Goal: Task Accomplishment & Management: Use online tool/utility

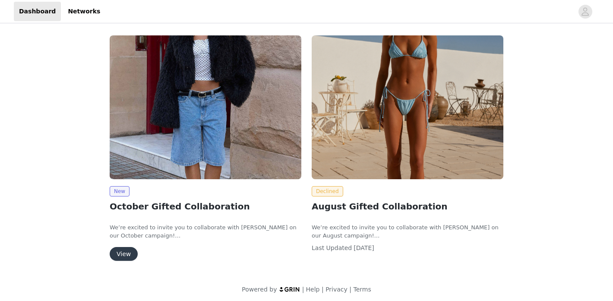
click at [130, 256] on button "View" at bounding box center [124, 254] width 28 height 14
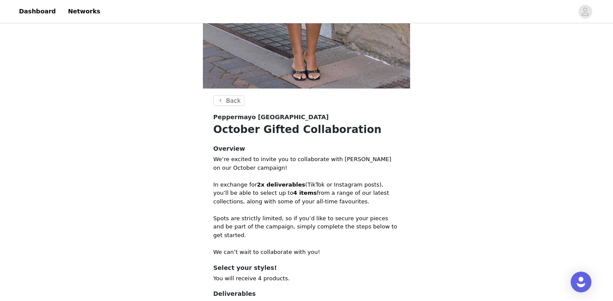
scroll to position [329, 0]
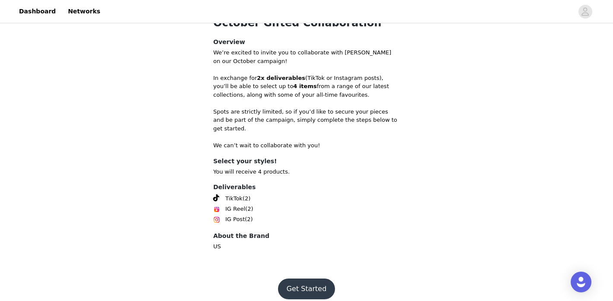
click at [303, 291] on footer "Get Started" at bounding box center [306, 288] width 112 height 41
click at [305, 278] on button "Get Started" at bounding box center [306, 288] width 57 height 21
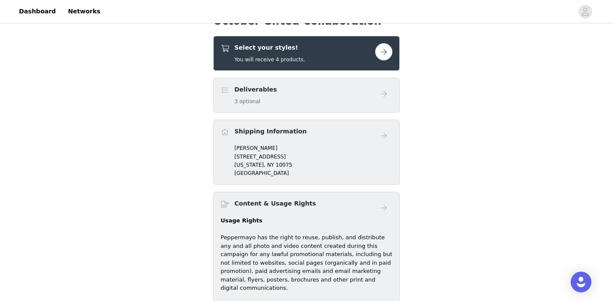
scroll to position [299, 0]
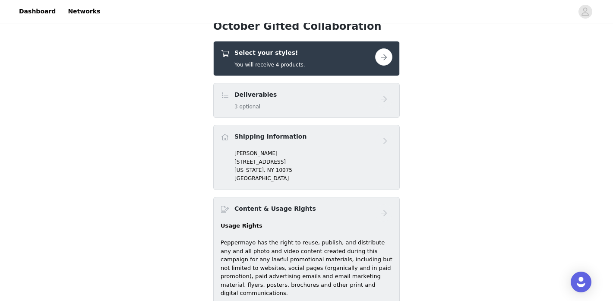
click at [390, 55] on button "button" at bounding box center [383, 56] width 17 height 17
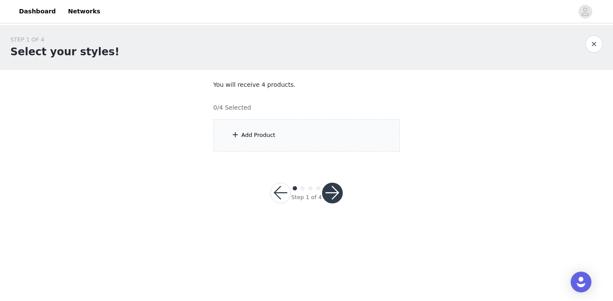
click at [285, 137] on div "Add Product" at bounding box center [306, 135] width 186 height 32
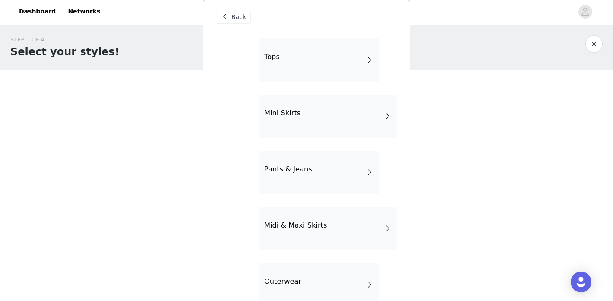
scroll to position [191, 0]
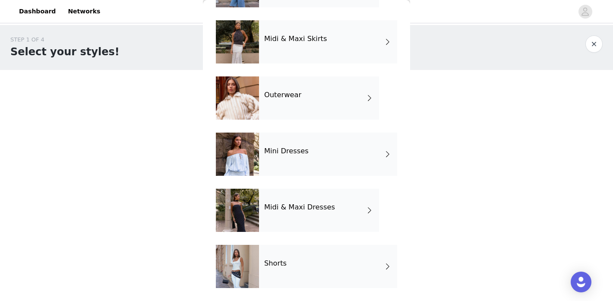
click at [306, 264] on div "Shorts" at bounding box center [328, 266] width 138 height 43
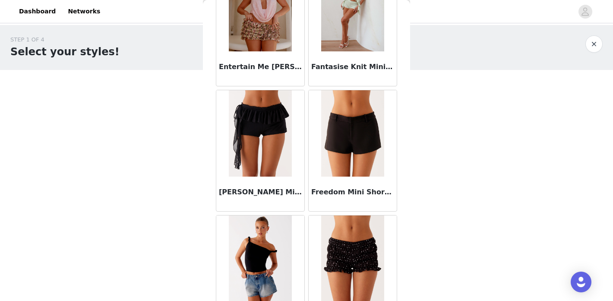
scroll to position [1020, 0]
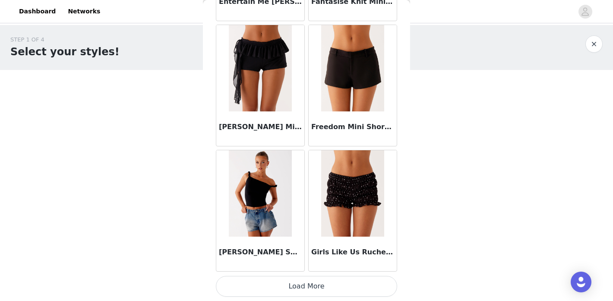
click at [335, 289] on button "Load More" at bounding box center [306, 286] width 181 height 21
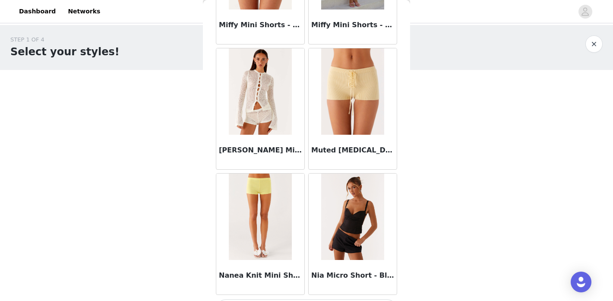
scroll to position [2272, 0]
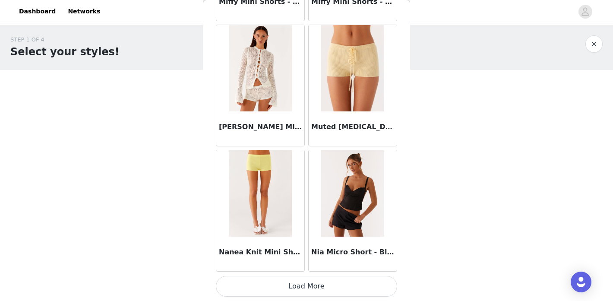
click at [339, 283] on button "Load More" at bounding box center [306, 286] width 181 height 21
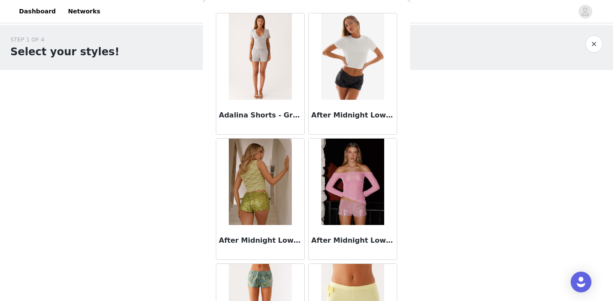
scroll to position [0, 0]
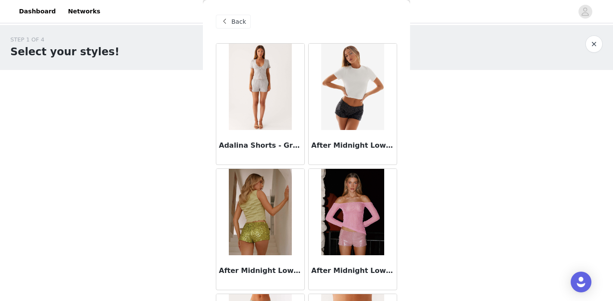
click at [233, 23] on span "Back" at bounding box center [238, 21] width 15 height 9
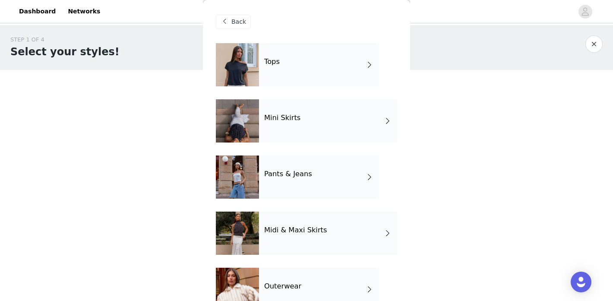
scroll to position [191, 0]
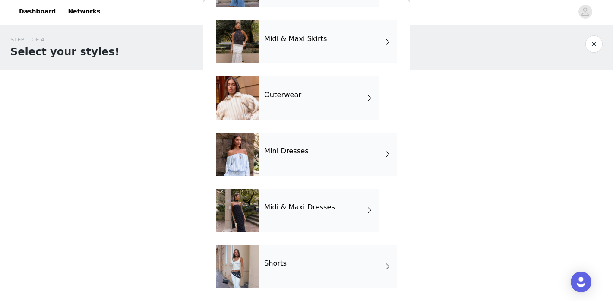
click at [321, 218] on div "Midi & Maxi Dresses" at bounding box center [319, 210] width 120 height 43
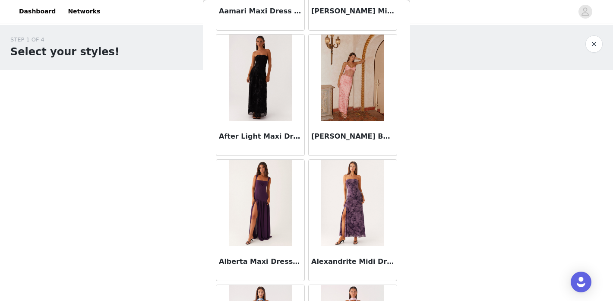
scroll to position [255, 0]
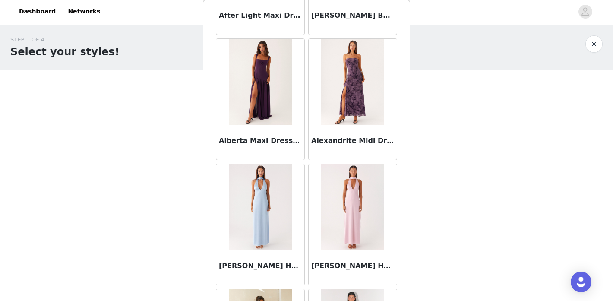
click at [261, 95] on img at bounding box center [260, 82] width 63 height 86
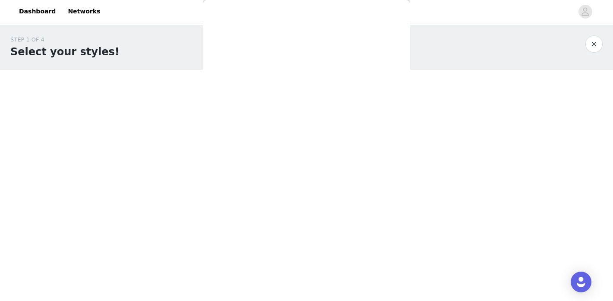
scroll to position [0, 0]
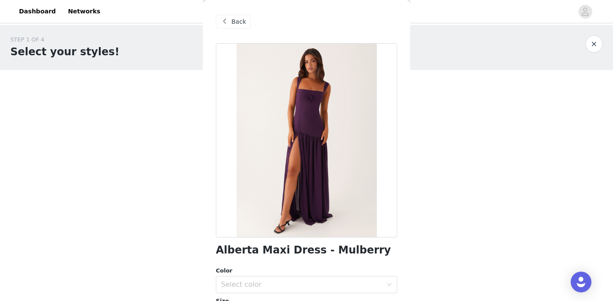
click at [236, 23] on span "Back" at bounding box center [238, 21] width 15 height 9
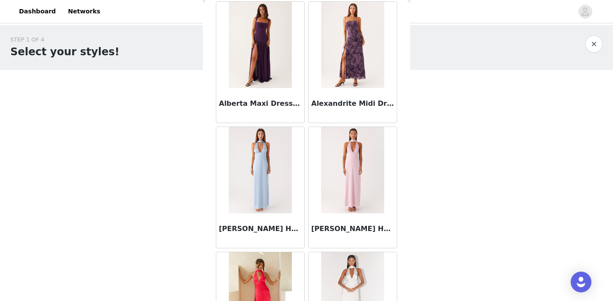
scroll to position [291, 0]
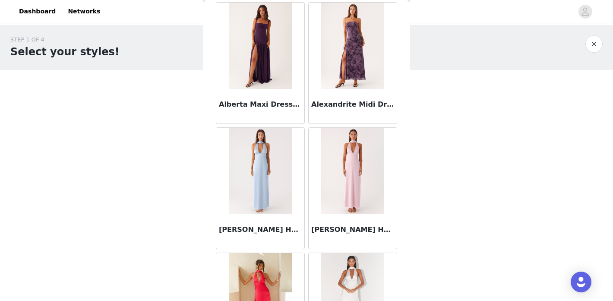
click at [355, 164] on img at bounding box center [352, 171] width 63 height 86
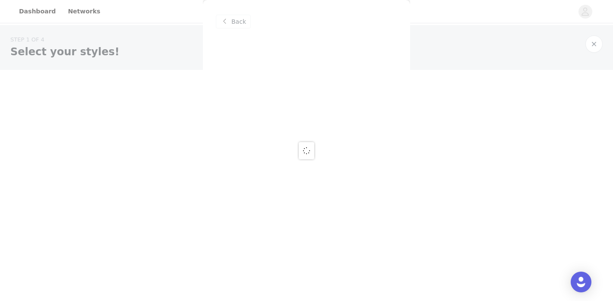
scroll to position [0, 0]
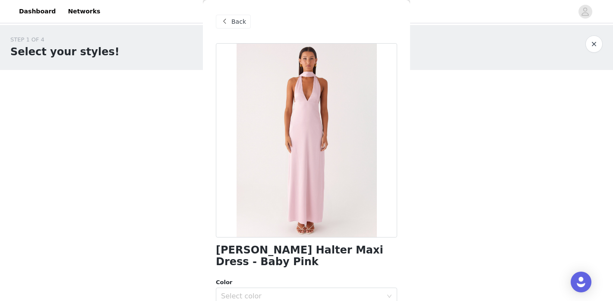
click at [235, 23] on span "Back" at bounding box center [238, 21] width 15 height 9
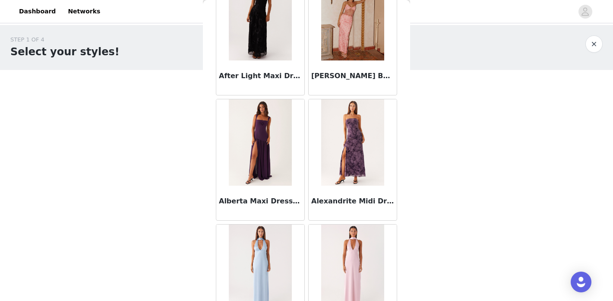
scroll to position [374, 0]
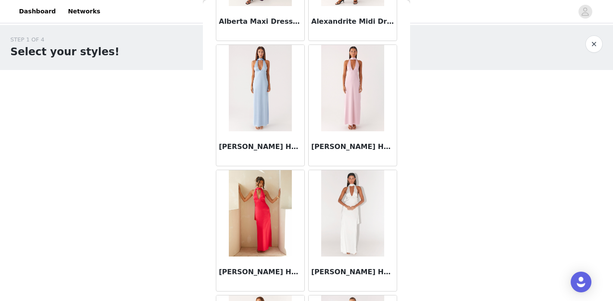
click at [272, 199] on img at bounding box center [260, 213] width 63 height 86
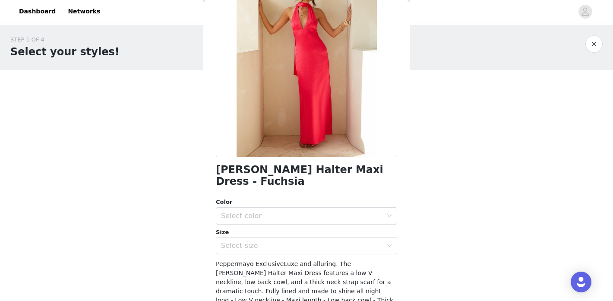
scroll to position [0, 0]
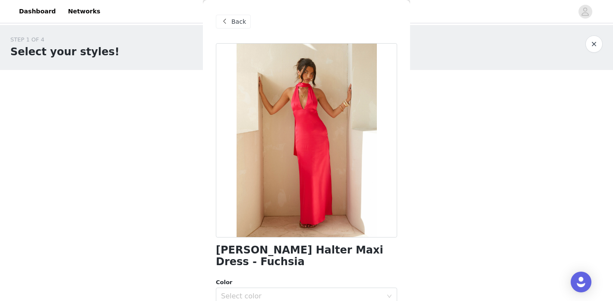
click at [227, 17] on span at bounding box center [224, 21] width 10 height 10
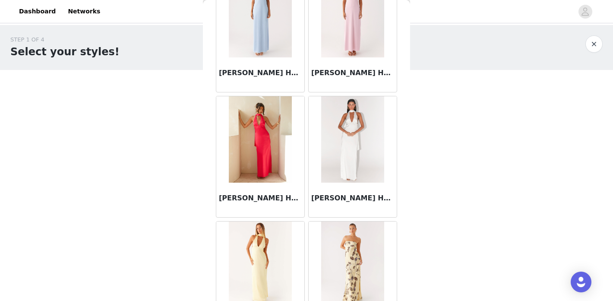
scroll to position [456, 0]
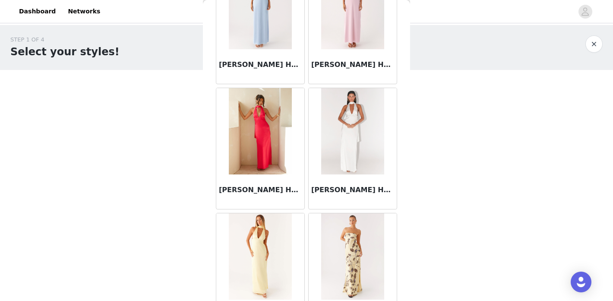
click at [266, 261] on img at bounding box center [260, 256] width 63 height 86
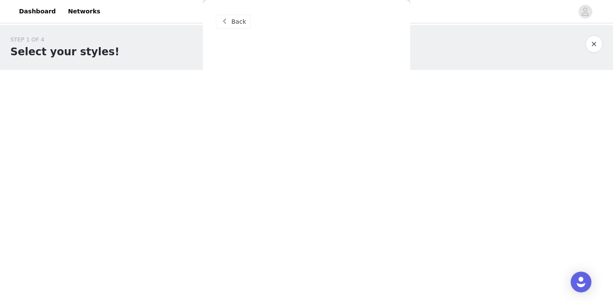
scroll to position [0, 0]
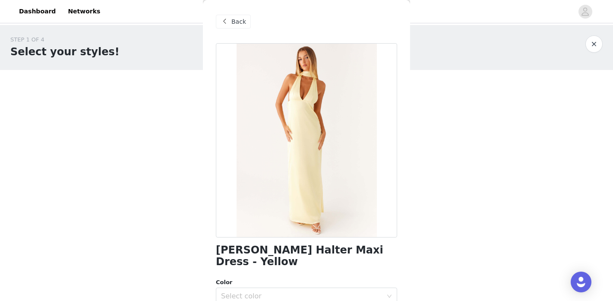
click at [236, 22] on span "Back" at bounding box center [238, 21] width 15 height 9
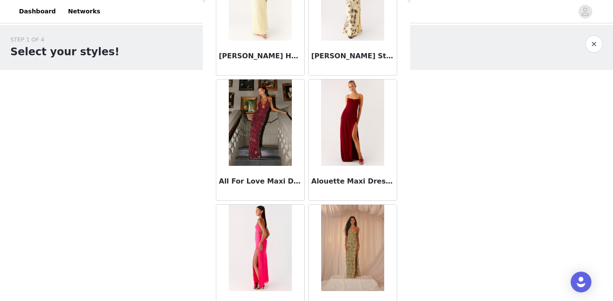
scroll to position [717, 0]
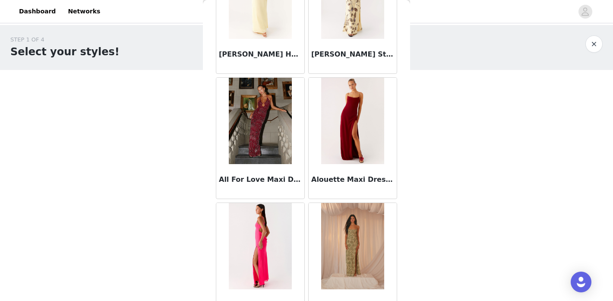
click at [278, 130] on img at bounding box center [260, 121] width 63 height 86
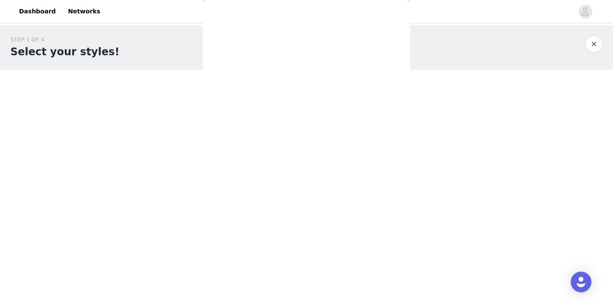
scroll to position [0, 0]
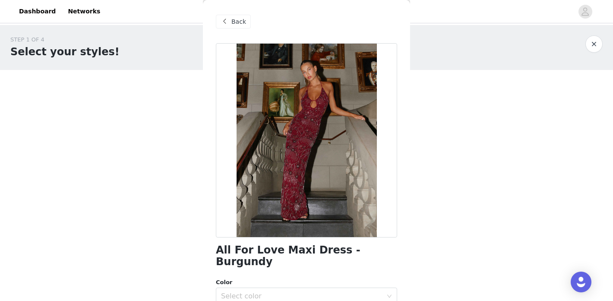
click at [230, 24] on div "Back" at bounding box center [233, 22] width 35 height 14
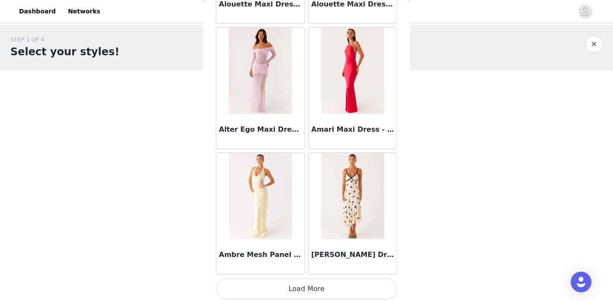
scroll to position [1020, 0]
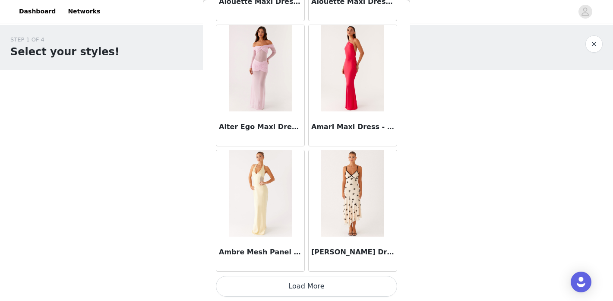
click at [307, 282] on button "Load More" at bounding box center [306, 286] width 181 height 21
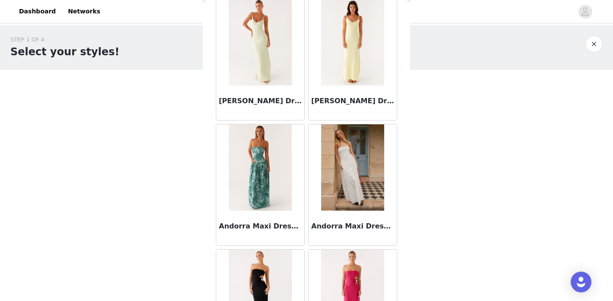
scroll to position [1801, 0]
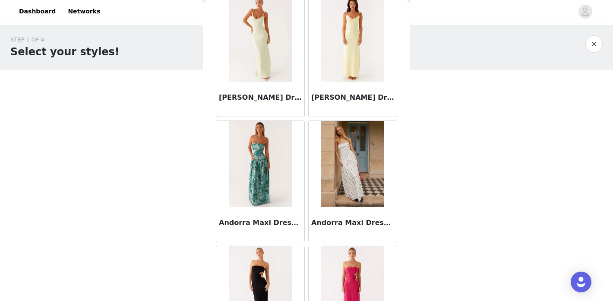
click at [271, 58] on img at bounding box center [260, 39] width 63 height 86
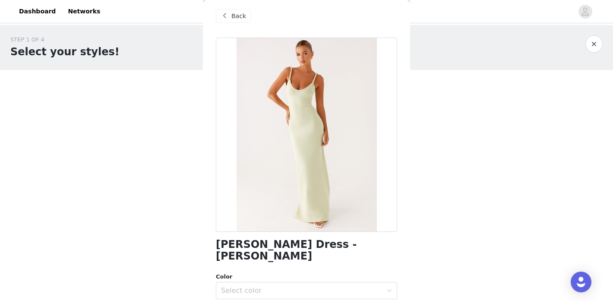
scroll to position [0, 0]
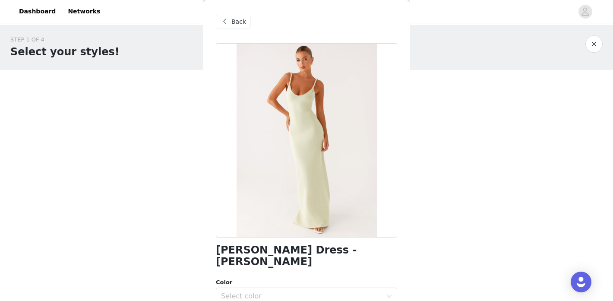
click at [234, 25] on span "Back" at bounding box center [238, 21] width 15 height 9
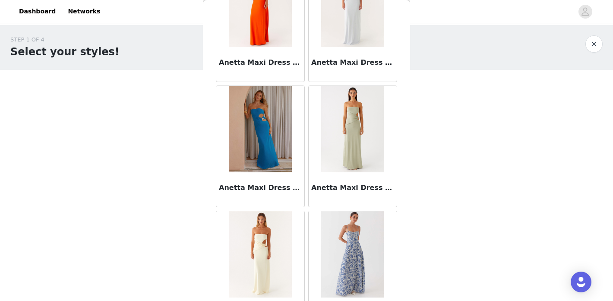
scroll to position [2272, 0]
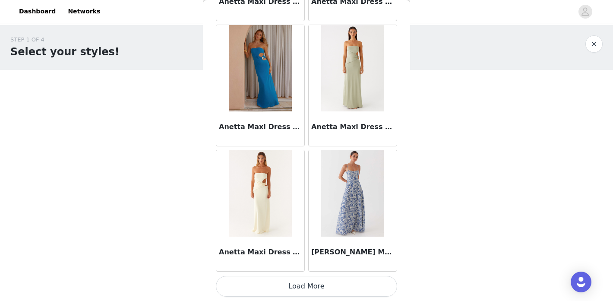
click at [332, 278] on button "Load More" at bounding box center [306, 286] width 181 height 21
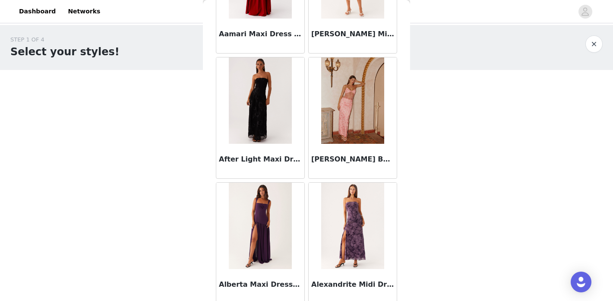
scroll to position [0, 0]
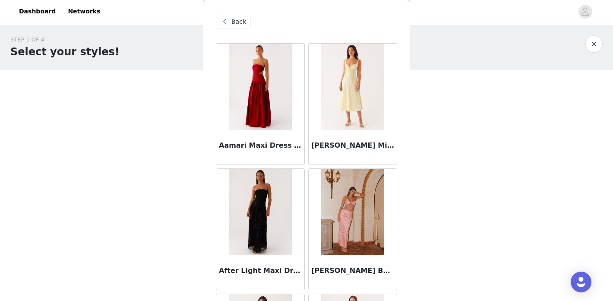
click at [237, 22] on span "Back" at bounding box center [238, 21] width 15 height 9
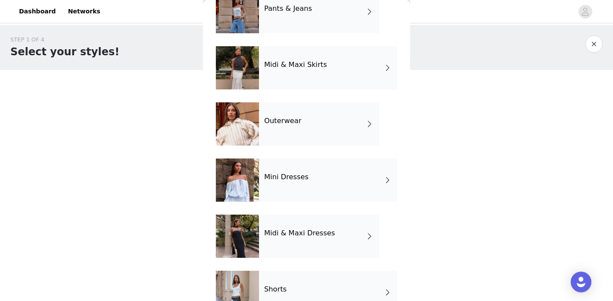
scroll to position [166, 0]
click at [333, 171] on div "Mini Dresses" at bounding box center [328, 179] width 138 height 43
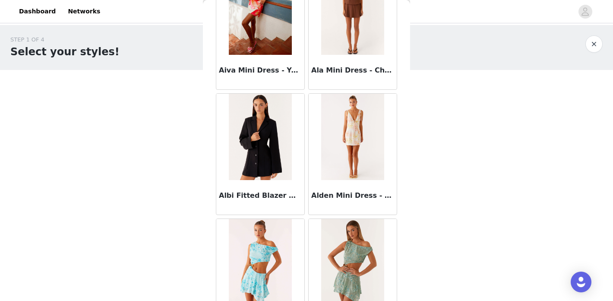
scroll to position [577, 0]
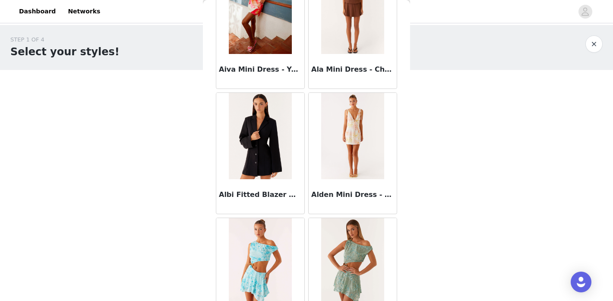
click at [266, 156] on img at bounding box center [260, 136] width 63 height 86
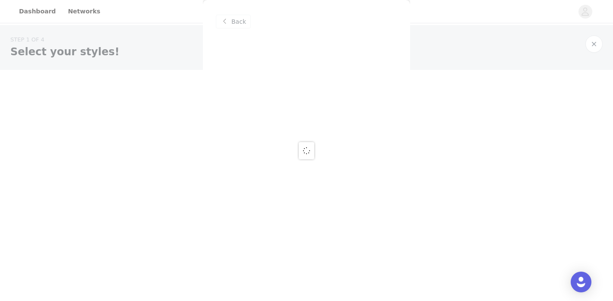
scroll to position [0, 0]
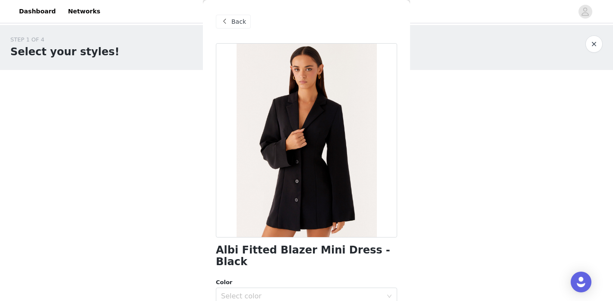
click at [233, 25] on span "Back" at bounding box center [238, 21] width 15 height 9
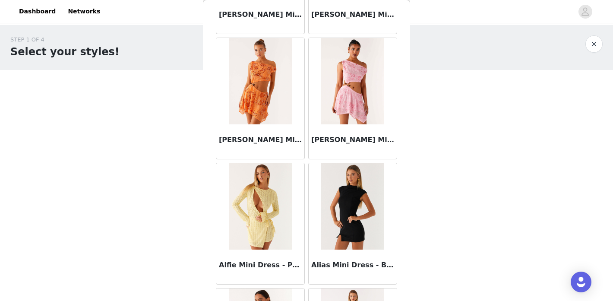
scroll to position [1020, 0]
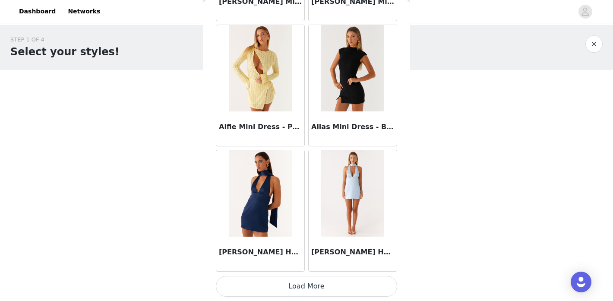
click at [307, 288] on button "Load More" at bounding box center [306, 286] width 181 height 21
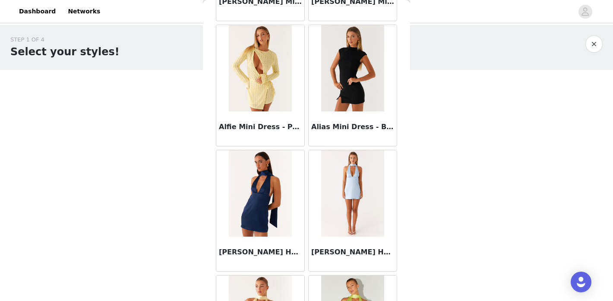
scroll to position [1291, 0]
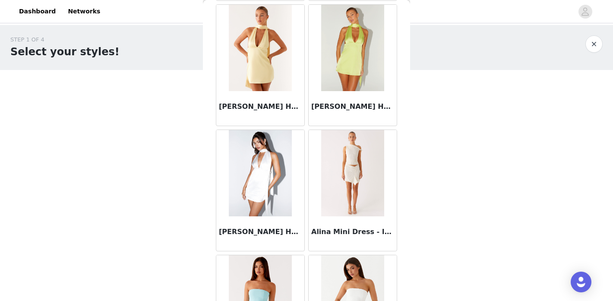
click at [354, 27] on img at bounding box center [352, 48] width 63 height 86
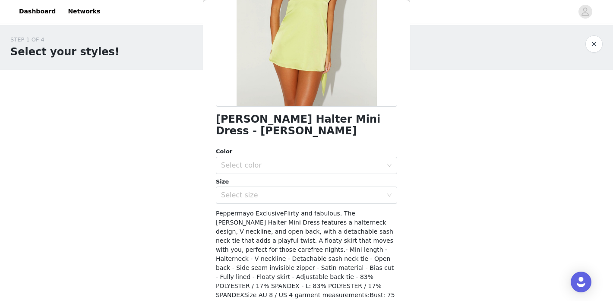
scroll to position [0, 0]
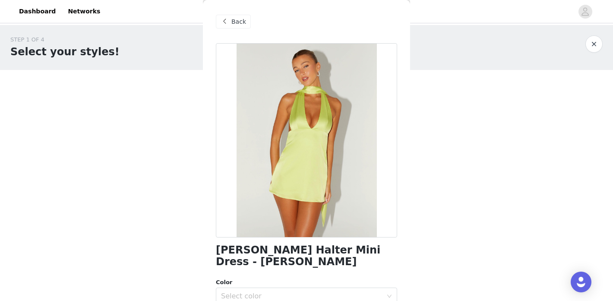
click at [230, 28] on div "Back" at bounding box center [233, 22] width 35 height 14
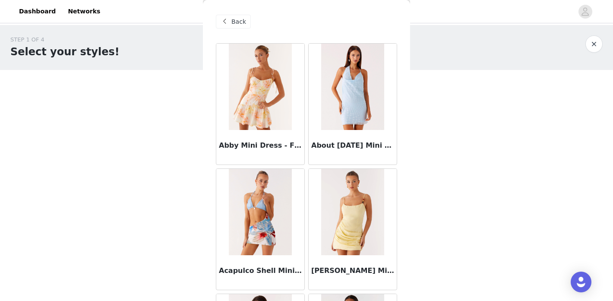
click at [242, 21] on span "Back" at bounding box center [238, 21] width 15 height 9
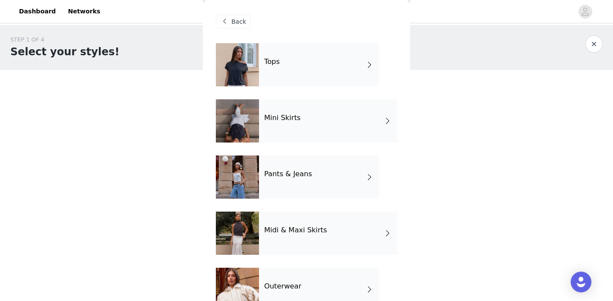
scroll to position [85, 0]
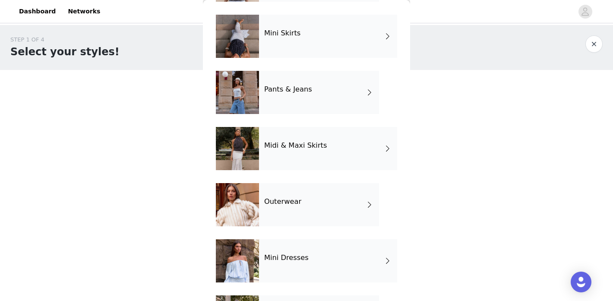
click at [335, 201] on div "Outerwear" at bounding box center [319, 204] width 120 height 43
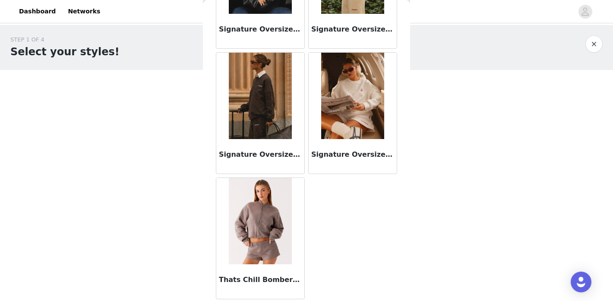
scroll to position [0, 0]
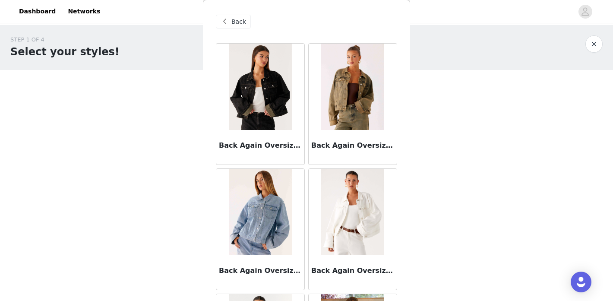
click at [241, 12] on div "Back" at bounding box center [306, 21] width 181 height 43
click at [241, 20] on span "Back" at bounding box center [238, 21] width 15 height 9
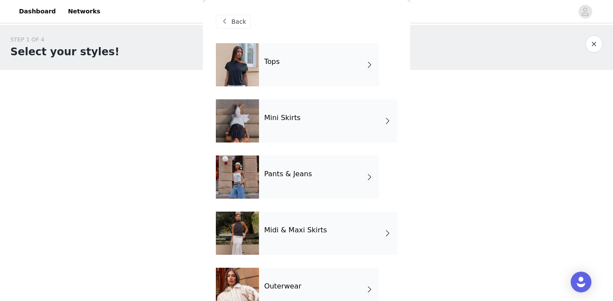
click at [344, 181] on div "Pants & Jeans" at bounding box center [319, 176] width 120 height 43
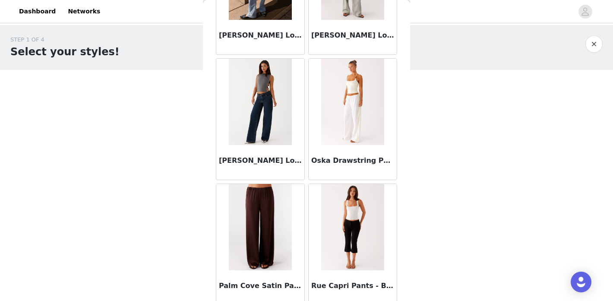
scroll to position [867, 0]
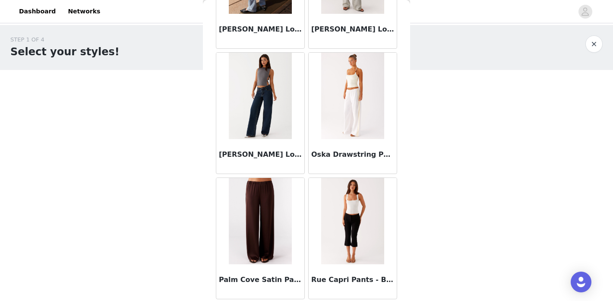
click at [275, 216] on img at bounding box center [260, 221] width 63 height 86
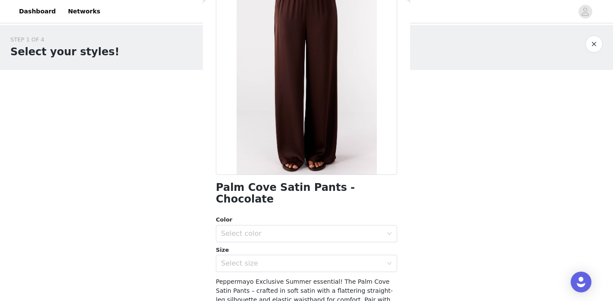
scroll to position [136, 0]
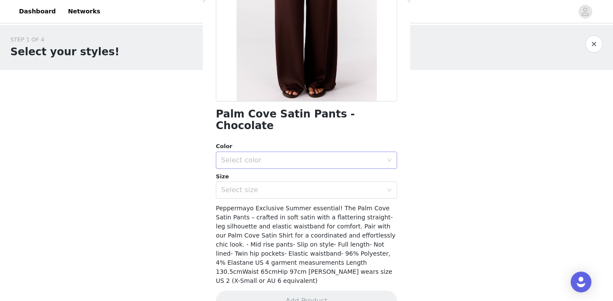
click at [336, 156] on div "Select color" at bounding box center [301, 160] width 161 height 9
click at [333, 167] on li "Chocolate" at bounding box center [306, 168] width 181 height 14
click at [333, 186] on div "Select size" at bounding box center [301, 190] width 161 height 9
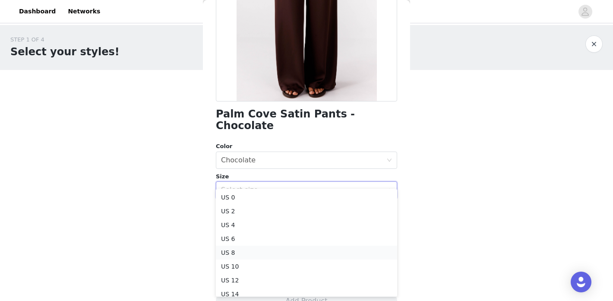
click at [317, 253] on li "US 8" at bounding box center [306, 253] width 181 height 14
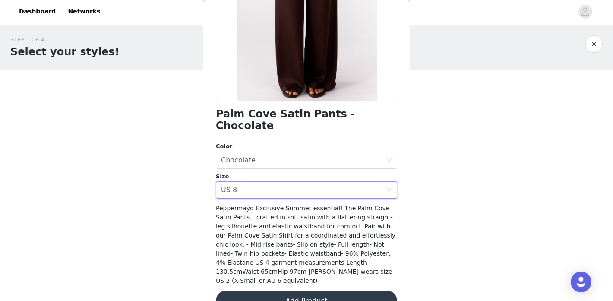
click at [351, 291] on button "Add Product" at bounding box center [306, 301] width 181 height 21
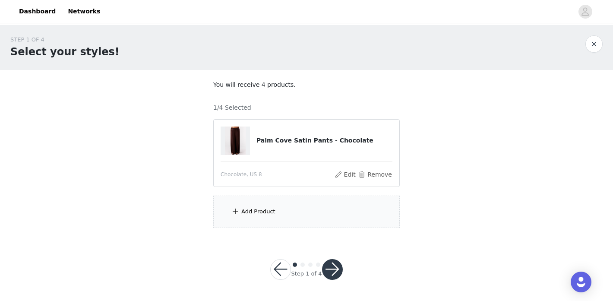
click at [341, 206] on div "Add Product" at bounding box center [306, 212] width 186 height 32
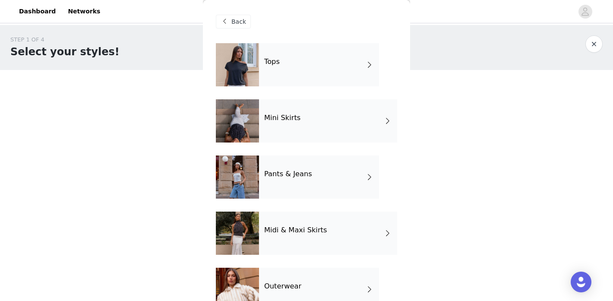
click at [323, 196] on div "Pants & Jeans" at bounding box center [319, 176] width 120 height 43
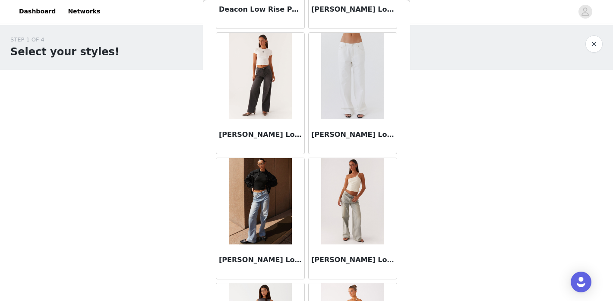
scroll to position [0, 0]
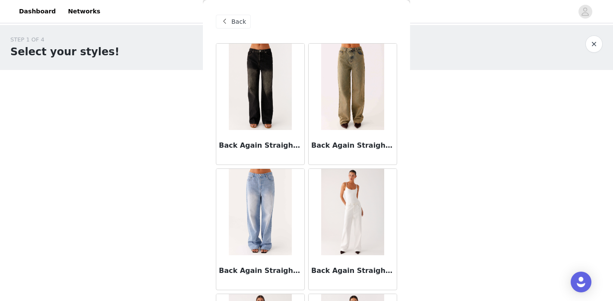
click at [243, 21] on span "Back" at bounding box center [238, 21] width 15 height 9
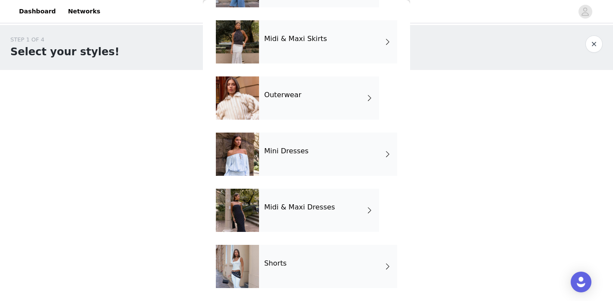
scroll to position [8, 0]
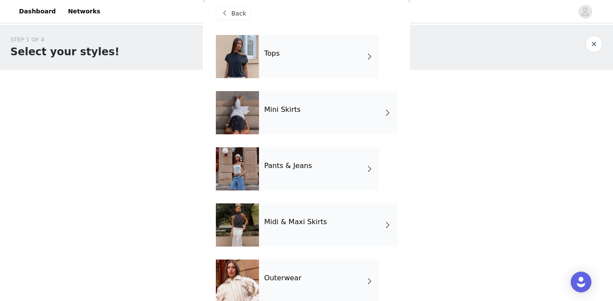
click at [352, 112] on div "Mini Skirts" at bounding box center [328, 112] width 138 height 43
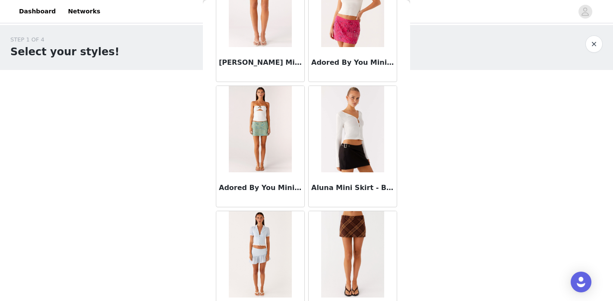
scroll to position [170, 0]
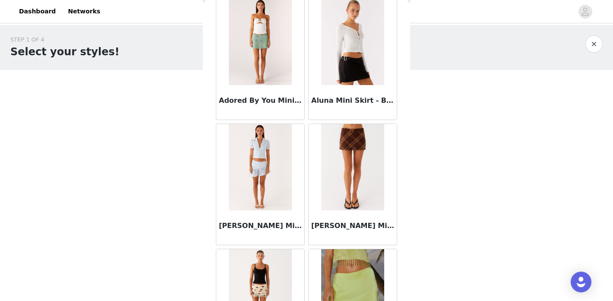
click at [356, 78] on img at bounding box center [352, 42] width 63 height 86
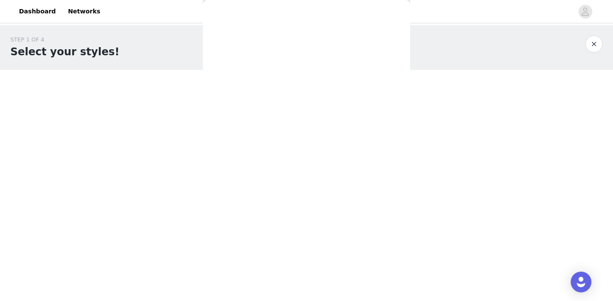
scroll to position [0, 0]
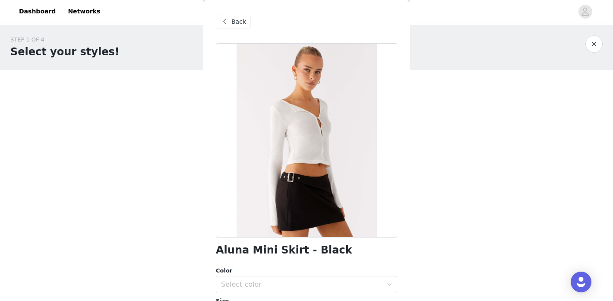
click at [227, 13] on div "Back" at bounding box center [306, 21] width 181 height 43
click at [243, 28] on div "Back" at bounding box center [306, 21] width 181 height 43
click at [242, 26] on div "Back" at bounding box center [233, 22] width 35 height 14
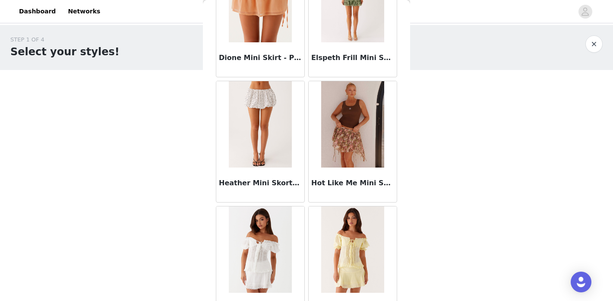
scroll to position [1020, 0]
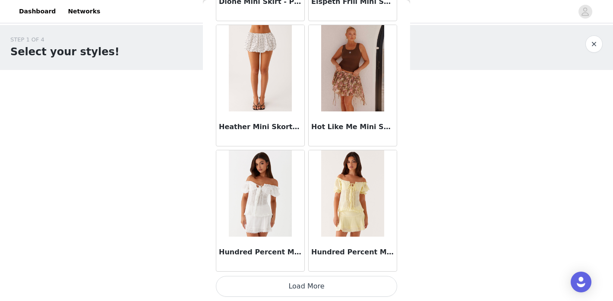
click at [338, 293] on button "Load More" at bounding box center [306, 286] width 181 height 21
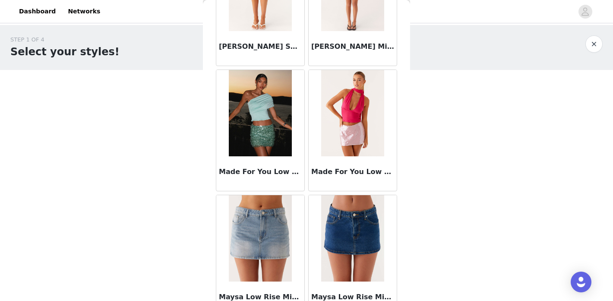
scroll to position [2272, 0]
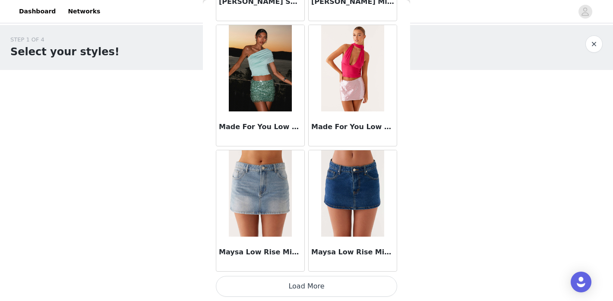
click at [337, 291] on button "Load More" at bounding box center [306, 286] width 181 height 21
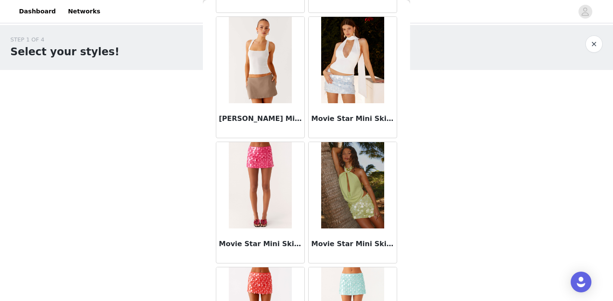
scroll to position [2803, 0]
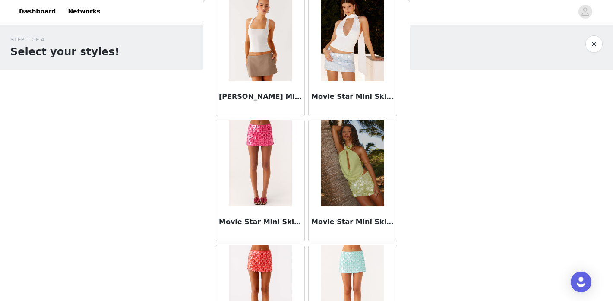
click at [256, 47] on img at bounding box center [260, 38] width 63 height 86
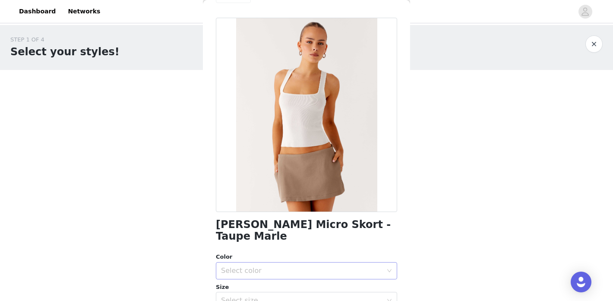
scroll to position [0, 0]
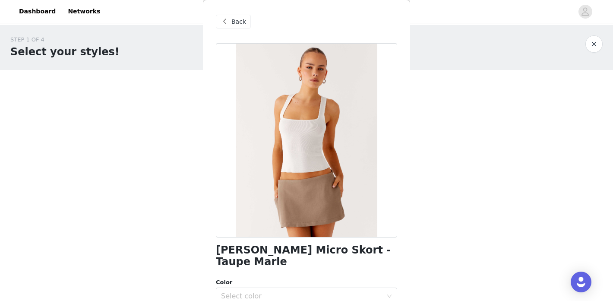
click at [240, 23] on span "Back" at bounding box center [238, 21] width 15 height 9
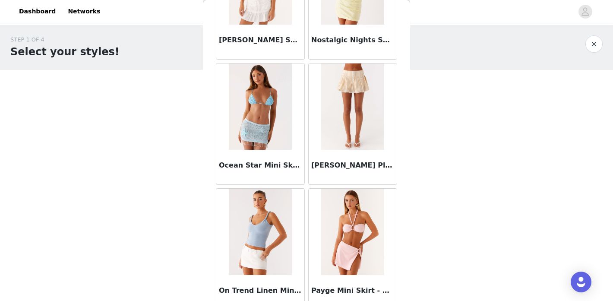
scroll to position [3524, 0]
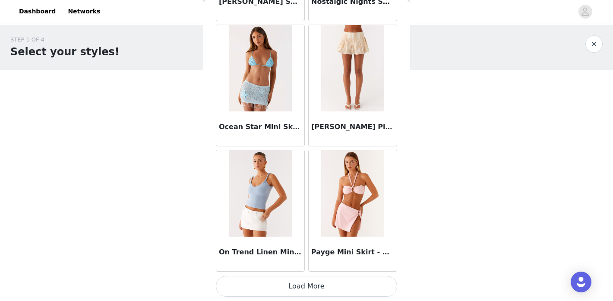
click at [334, 288] on button "Load More" at bounding box center [306, 286] width 181 height 21
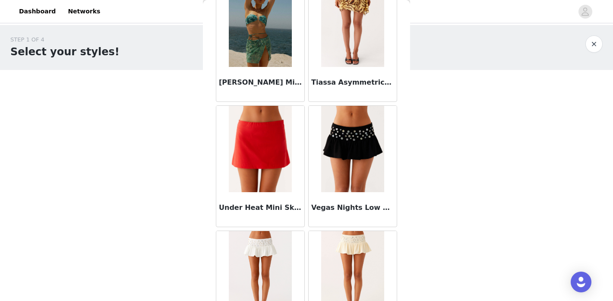
scroll to position [4203, 0]
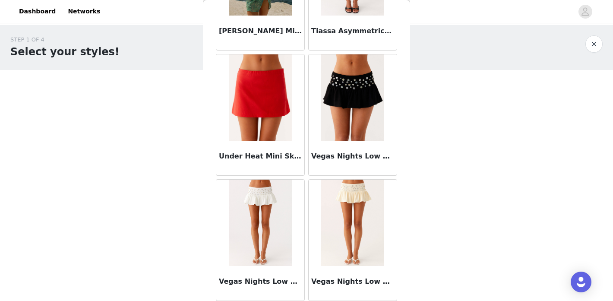
click at [348, 103] on img at bounding box center [352, 97] width 63 height 86
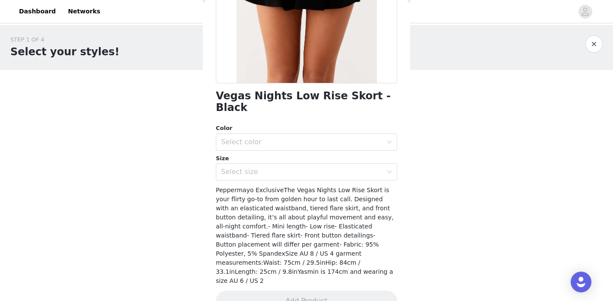
scroll to position [0, 0]
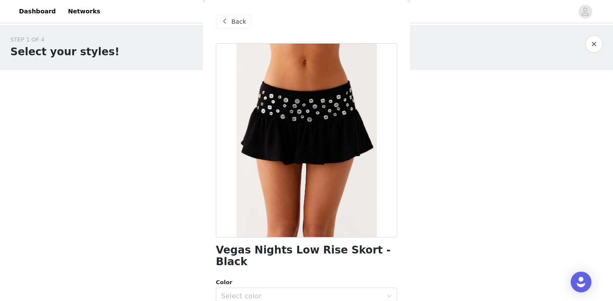
click at [241, 30] on div "Back" at bounding box center [306, 21] width 181 height 43
click at [238, 21] on span "Back" at bounding box center [238, 21] width 15 height 9
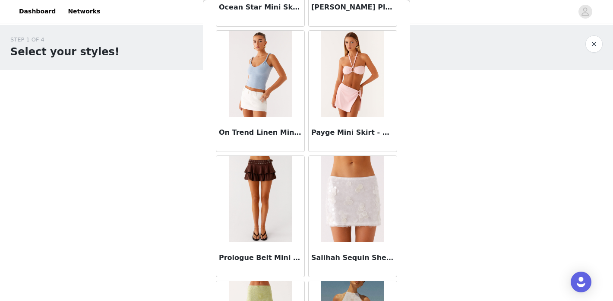
scroll to position [3683, 0]
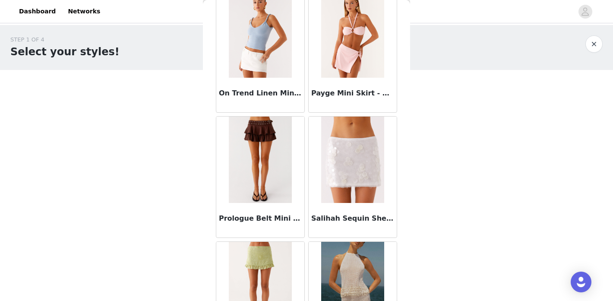
click at [281, 157] on img at bounding box center [260, 160] width 63 height 86
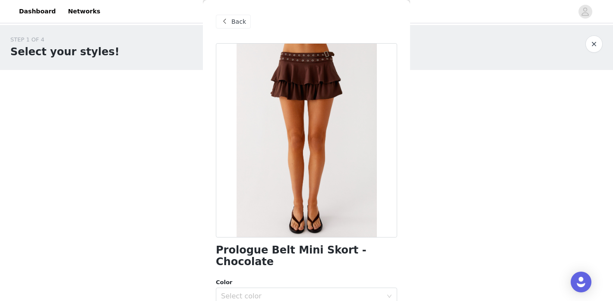
scroll to position [154, 0]
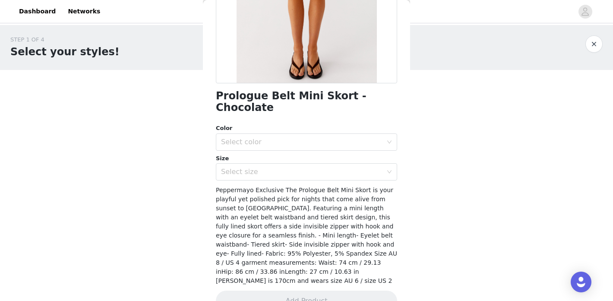
click at [331, 138] on div "Select color" at bounding box center [301, 142] width 161 height 9
click at [328, 148] on li "Chocolate" at bounding box center [306, 149] width 181 height 14
click at [327, 167] on div "Select size" at bounding box center [301, 171] width 161 height 9
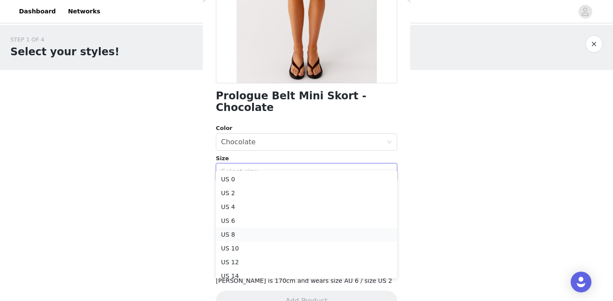
click at [323, 237] on li "US 8" at bounding box center [306, 234] width 181 height 14
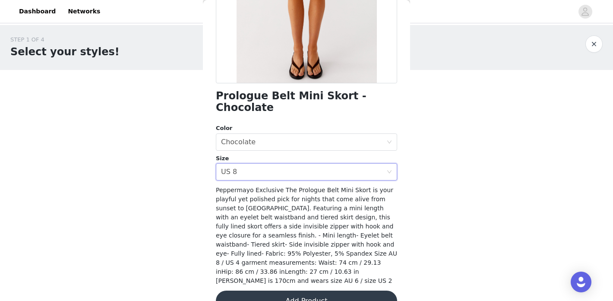
click at [324, 291] on button "Add Product" at bounding box center [306, 301] width 181 height 21
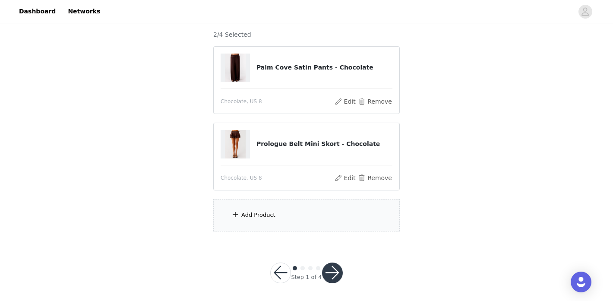
scroll to position [76, 0]
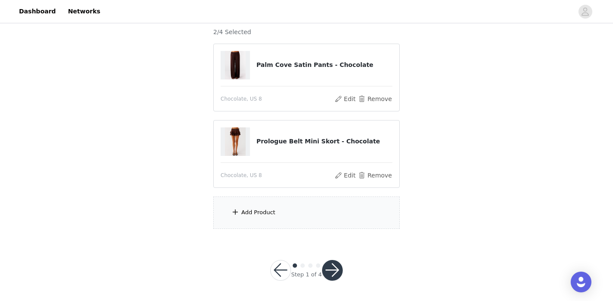
click at [293, 202] on div "Add Product" at bounding box center [306, 212] width 186 height 32
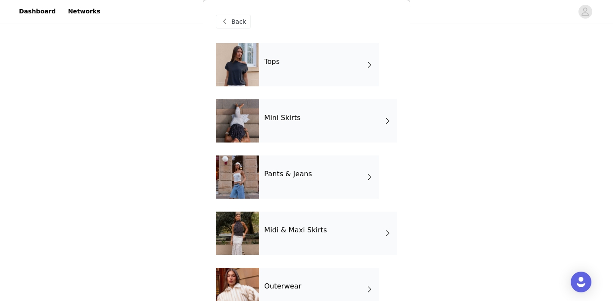
click at [294, 63] on div "Tops" at bounding box center [319, 64] width 120 height 43
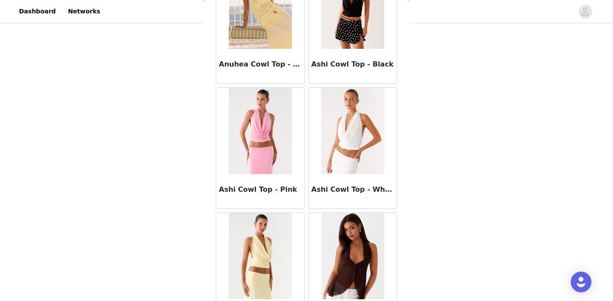
scroll to position [1020, 0]
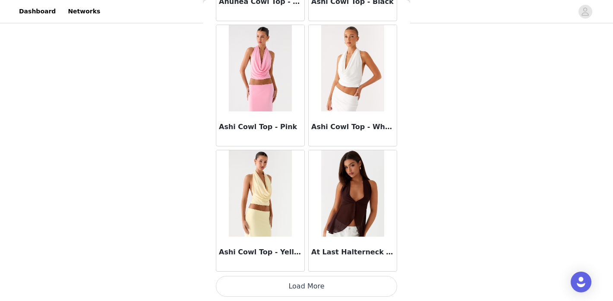
click at [353, 284] on button "Load More" at bounding box center [306, 286] width 181 height 21
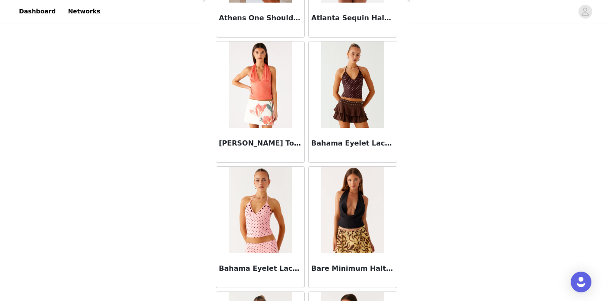
scroll to position [1380, 0]
click at [354, 105] on img at bounding box center [352, 84] width 63 height 86
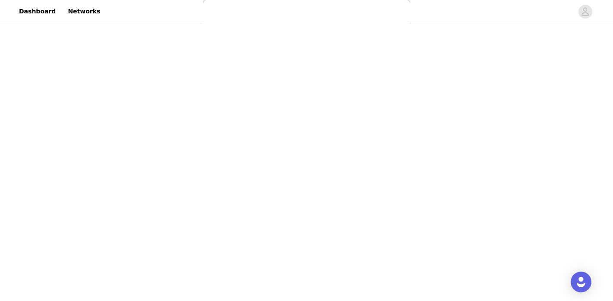
scroll to position [0, 0]
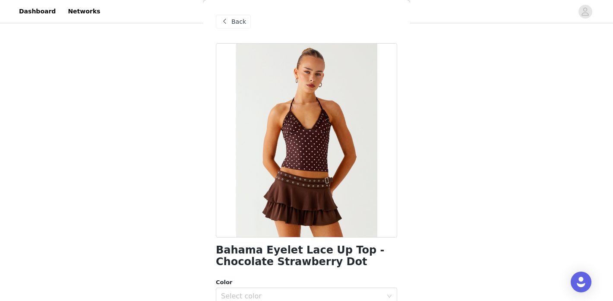
click at [239, 26] on div "Back" at bounding box center [233, 22] width 35 height 14
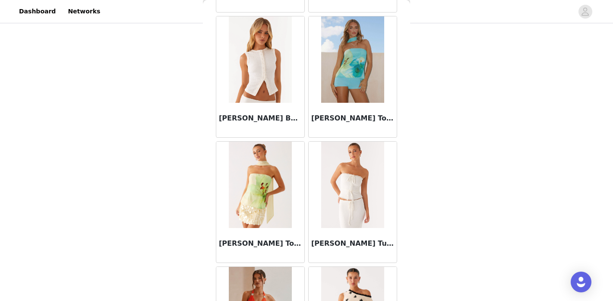
scroll to position [2272, 0]
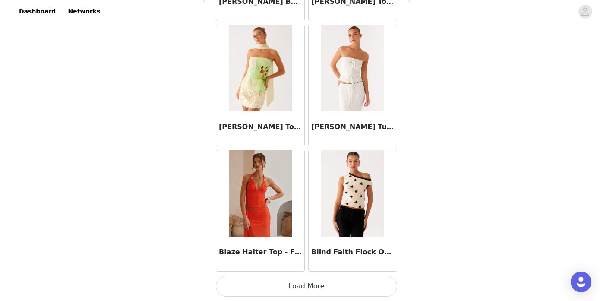
click at [340, 292] on button "Load More" at bounding box center [306, 286] width 181 height 21
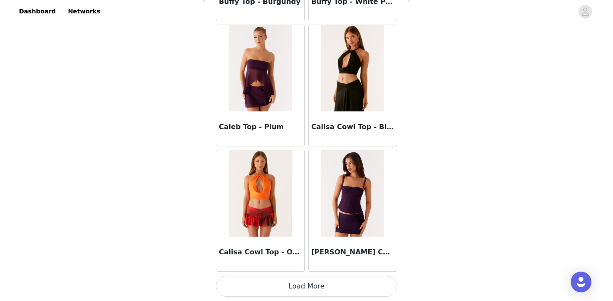
scroll to position [3523, 0]
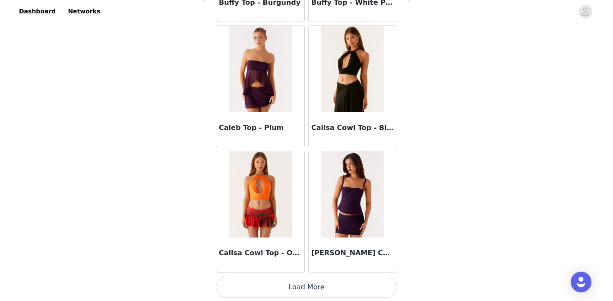
click at [330, 296] on button "Load More" at bounding box center [306, 287] width 181 height 21
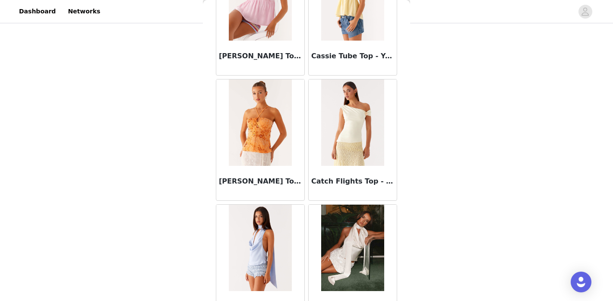
scroll to position [4297, 0]
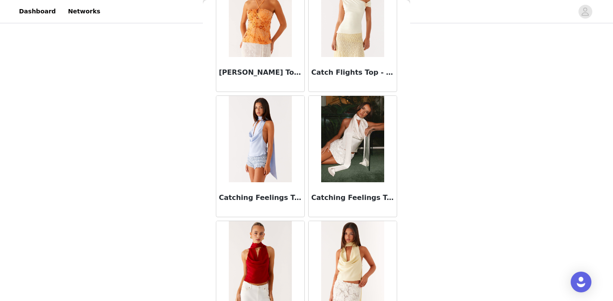
click at [349, 179] on img at bounding box center [352, 139] width 63 height 86
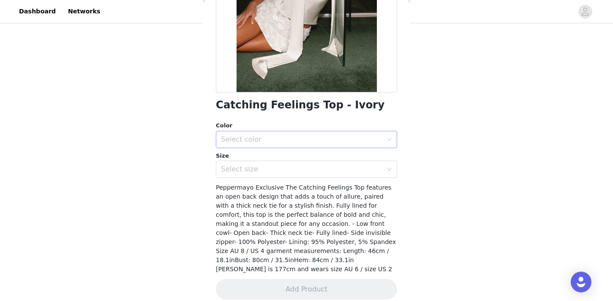
scroll to position [0, 0]
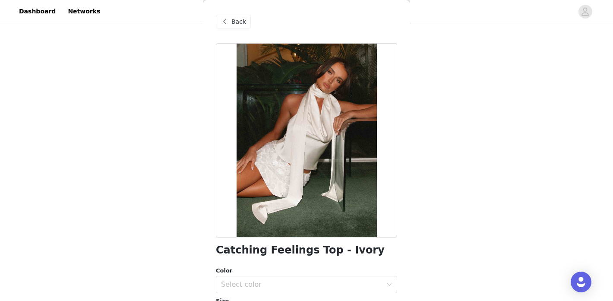
click at [239, 27] on div "Back" at bounding box center [233, 22] width 35 height 14
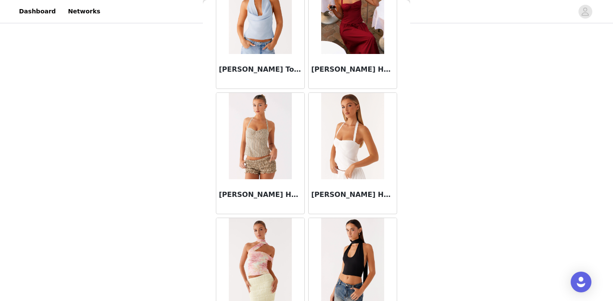
scroll to position [4776, 0]
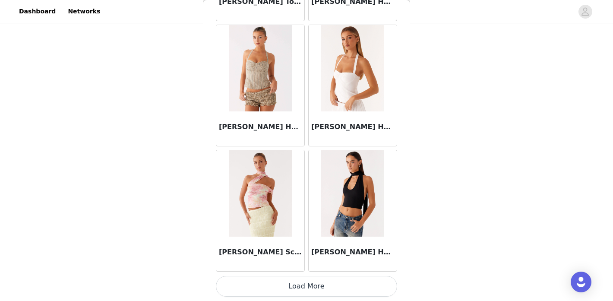
click at [335, 287] on button "Load More" at bounding box center [306, 286] width 181 height 21
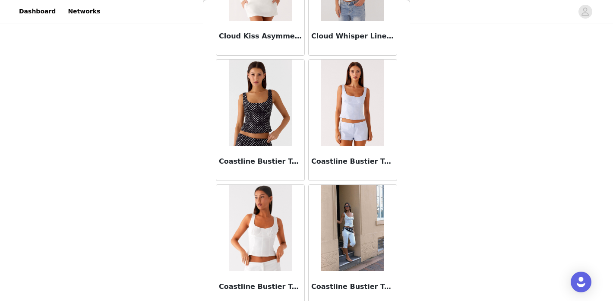
scroll to position [5336, 0]
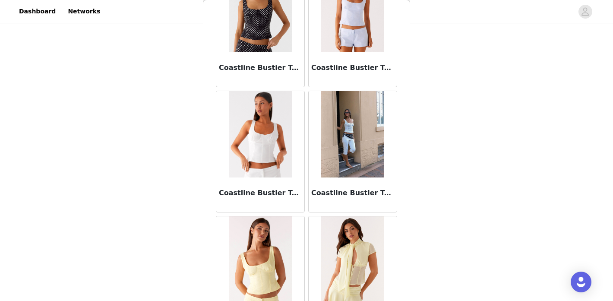
click at [270, 150] on img at bounding box center [260, 134] width 63 height 86
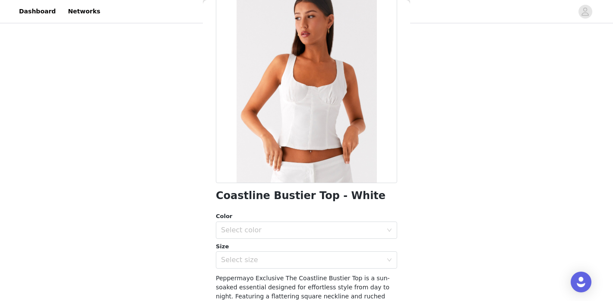
scroll to position [0, 0]
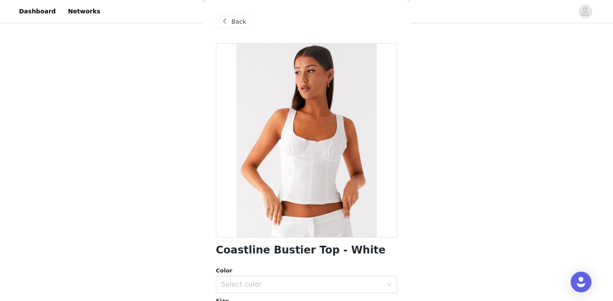
click at [228, 26] on span at bounding box center [224, 21] width 10 height 10
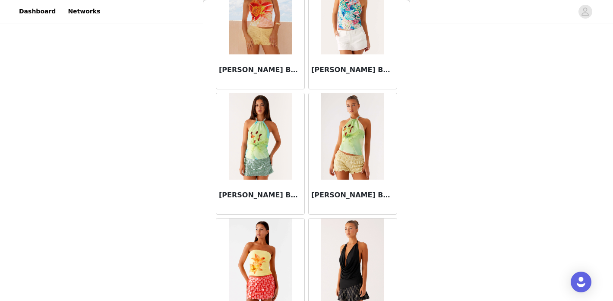
scroll to position [6028, 0]
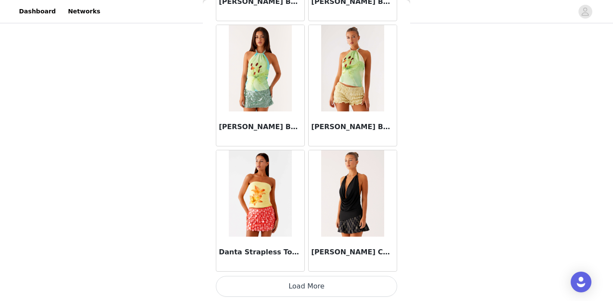
click at [342, 287] on button "Load More" at bounding box center [306, 286] width 181 height 21
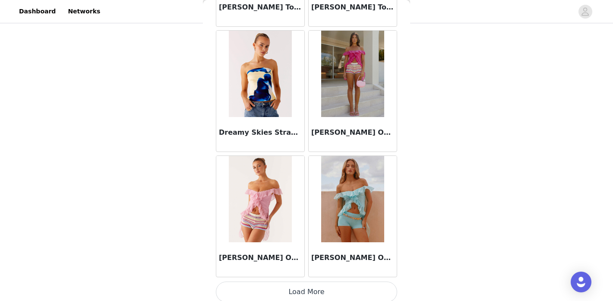
scroll to position [7279, 0]
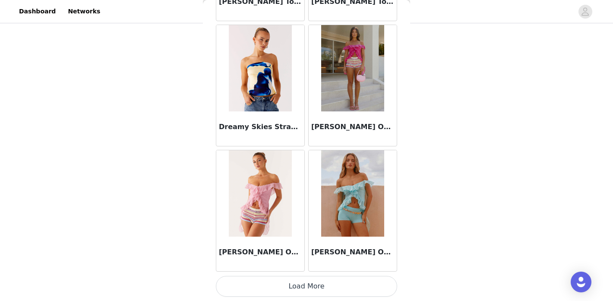
click at [352, 277] on button "Load More" at bounding box center [306, 286] width 181 height 21
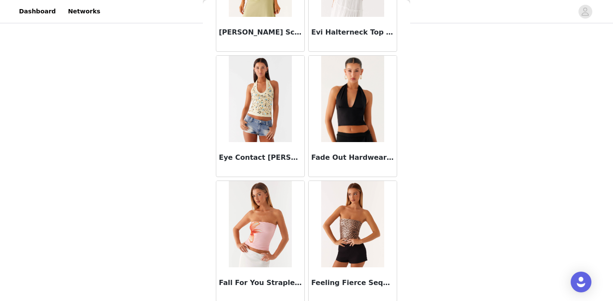
scroll to position [8127, 0]
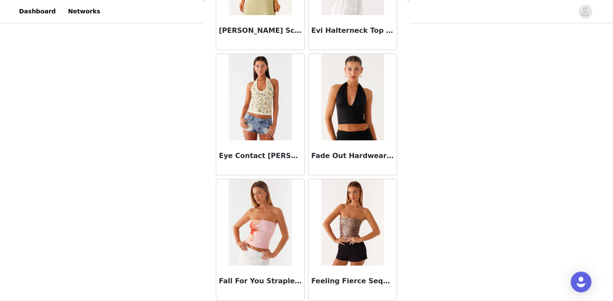
click at [261, 85] on img at bounding box center [260, 97] width 63 height 86
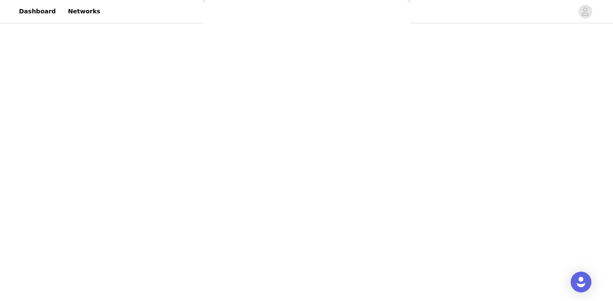
scroll to position [0, 0]
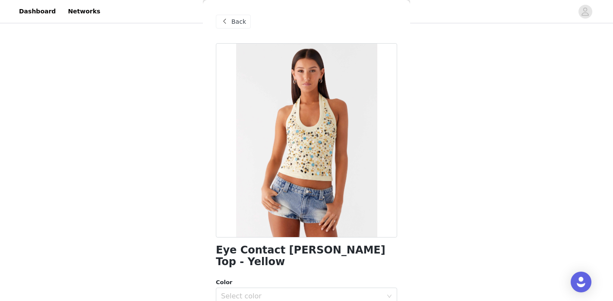
click at [229, 20] on span at bounding box center [224, 21] width 10 height 10
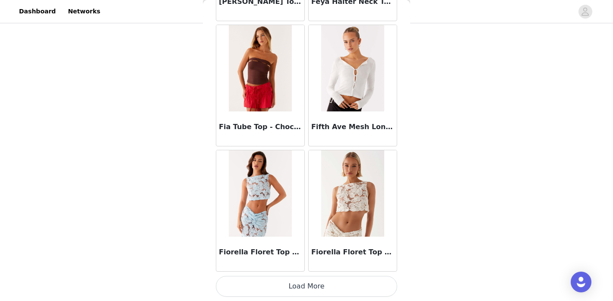
click at [322, 280] on button "Load More" at bounding box center [306, 286] width 181 height 21
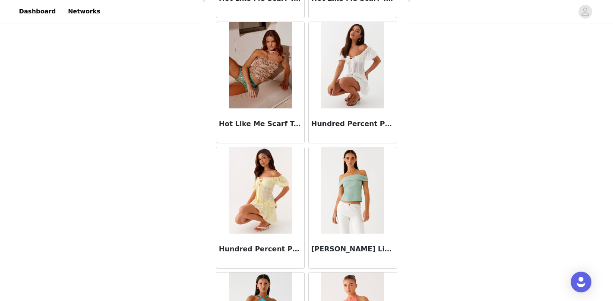
scroll to position [9783, 0]
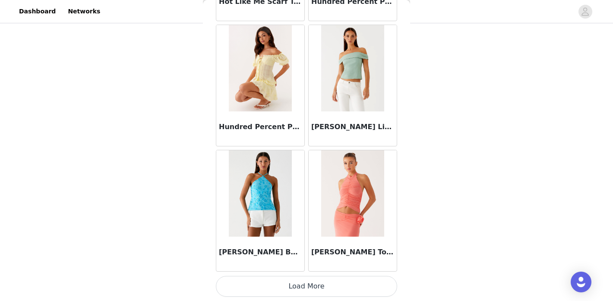
click at [352, 280] on button "Load More" at bounding box center [306, 286] width 181 height 21
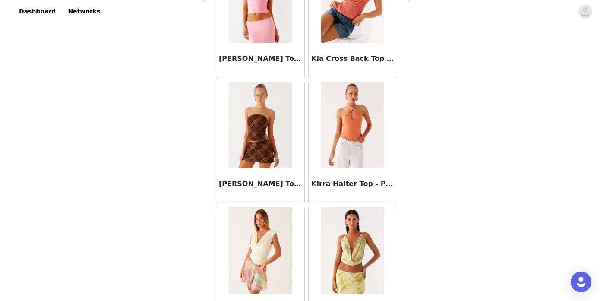
scroll to position [11035, 0]
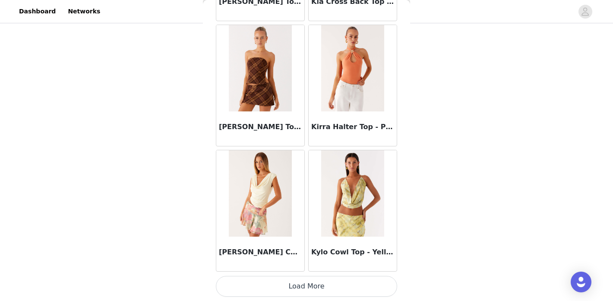
click at [348, 292] on button "Load More" at bounding box center [306, 286] width 181 height 21
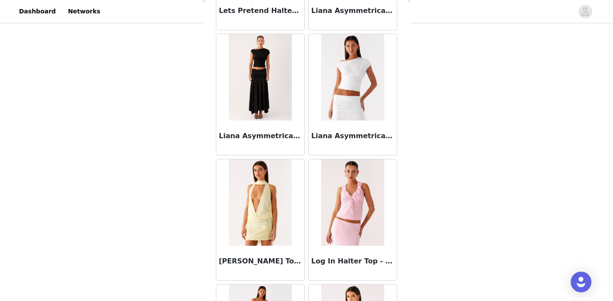
scroll to position [12287, 0]
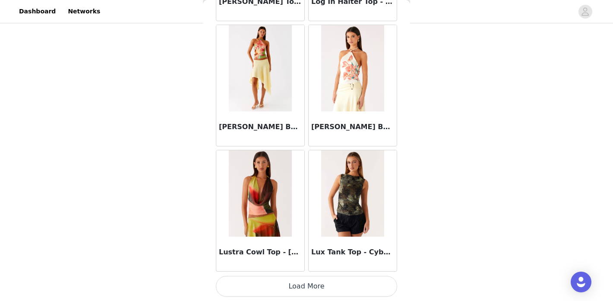
click at [358, 279] on button "Load More" at bounding box center [306, 286] width 181 height 21
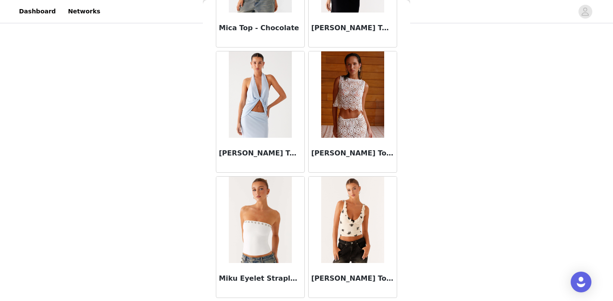
scroll to position [13513, 0]
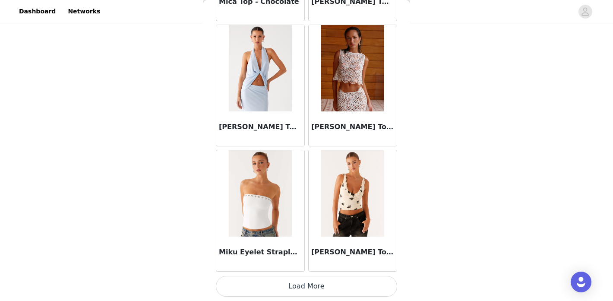
click at [356, 174] on img at bounding box center [352, 193] width 63 height 86
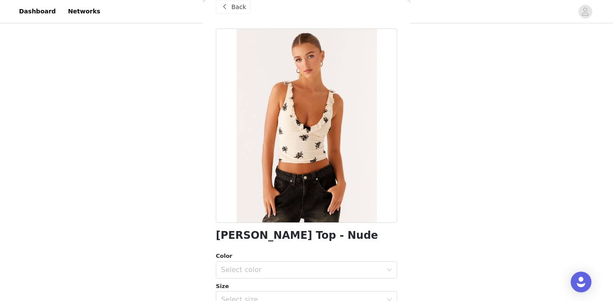
scroll to position [14, 0]
click at [240, 9] on span "Back" at bounding box center [238, 7] width 15 height 9
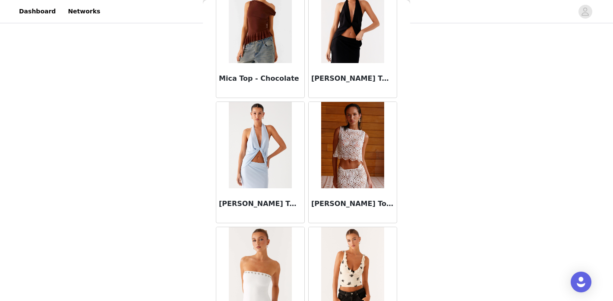
scroll to position [13539, 0]
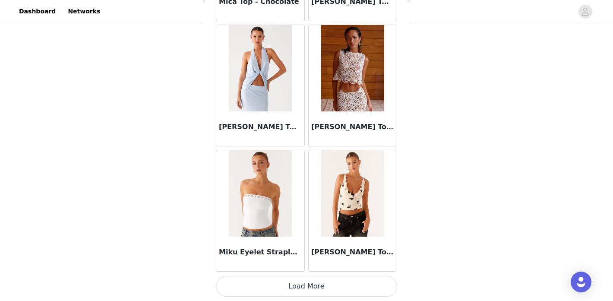
click at [327, 289] on button "Load More" at bounding box center [306, 286] width 181 height 21
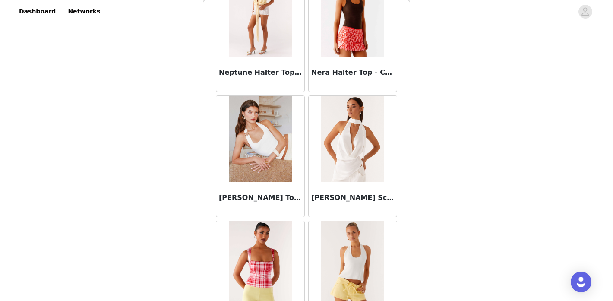
scroll to position [14791, 0]
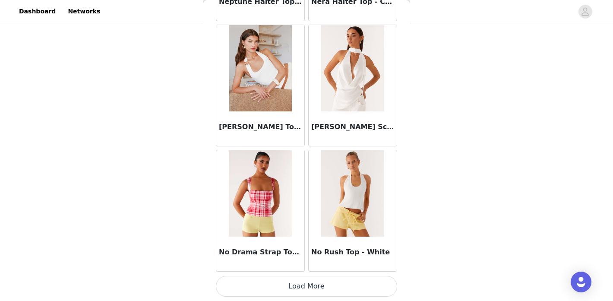
click at [348, 295] on button "Load More" at bounding box center [306, 286] width 181 height 21
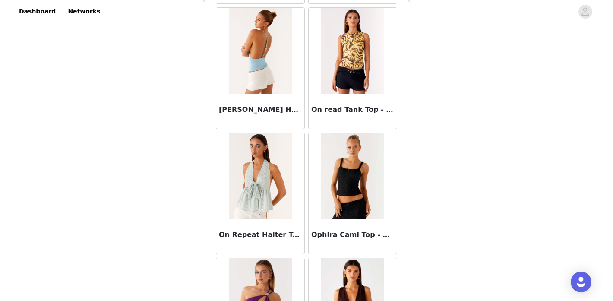
scroll to position [15309, 0]
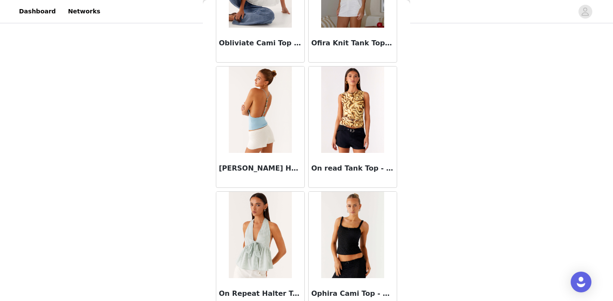
click at [344, 88] on img at bounding box center [352, 109] width 63 height 86
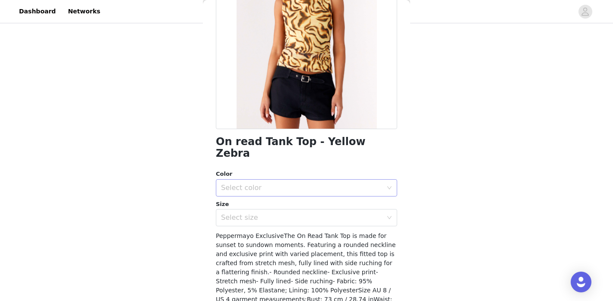
scroll to position [108, 0]
click at [318, 184] on div "Select color" at bounding box center [301, 188] width 161 height 9
click at [318, 194] on li "Yellow Zebra" at bounding box center [306, 196] width 181 height 14
click at [318, 214] on div "Select size" at bounding box center [301, 218] width 161 height 9
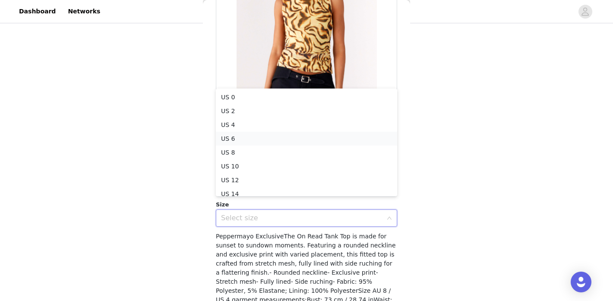
click at [316, 135] on li "US 6" at bounding box center [306, 139] width 181 height 14
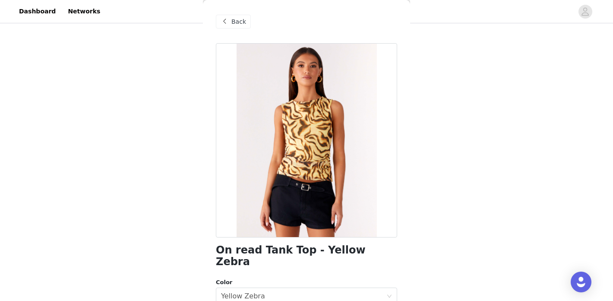
scroll to position [154, 0]
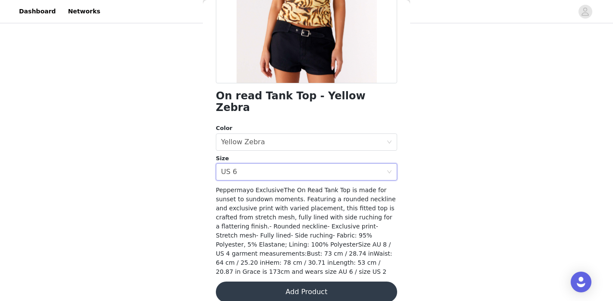
click at [325, 281] on button "Add Product" at bounding box center [306, 291] width 181 height 21
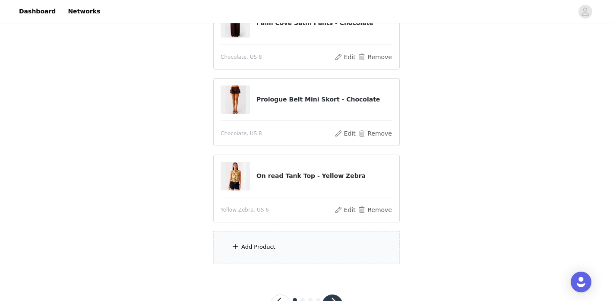
scroll to position [121, 0]
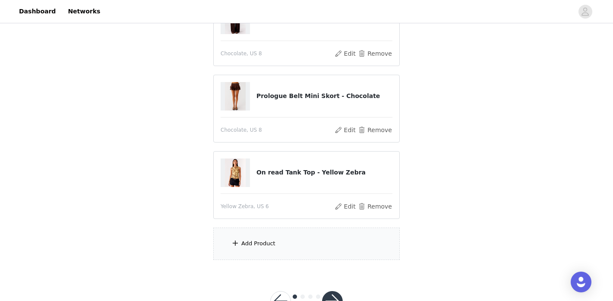
click at [319, 247] on div "Add Product" at bounding box center [306, 243] width 186 height 32
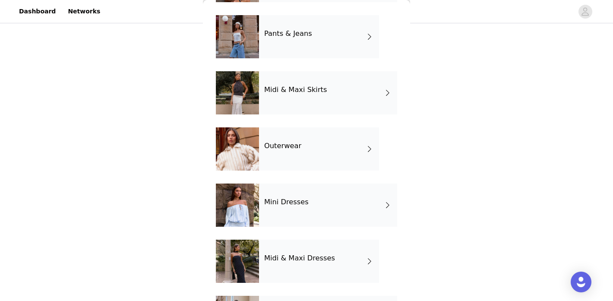
scroll to position [191, 0]
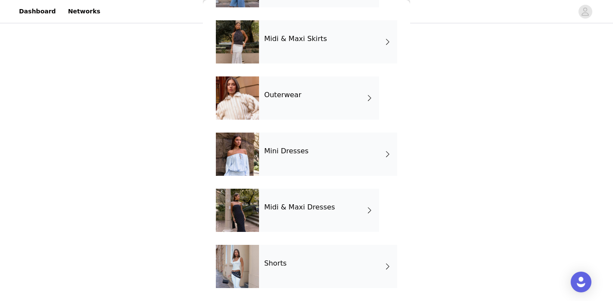
click at [325, 101] on div "Outerwear" at bounding box center [319, 97] width 120 height 43
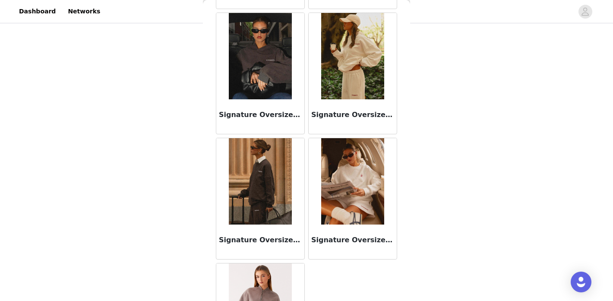
scroll to position [603, 0]
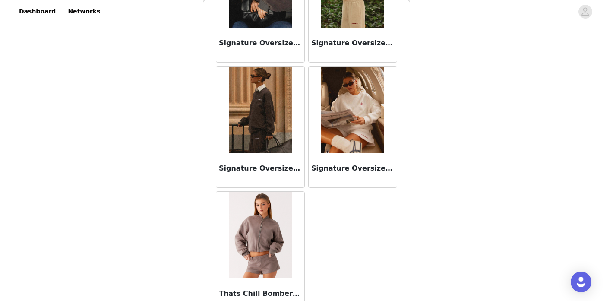
click at [272, 225] on img at bounding box center [260, 235] width 63 height 86
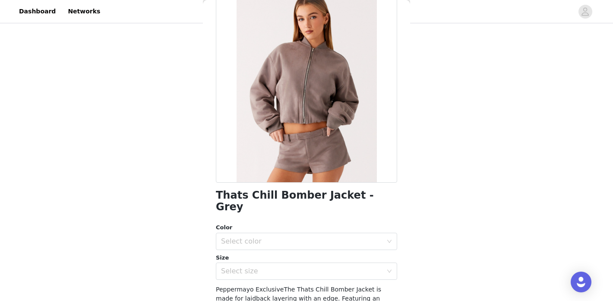
scroll to position [154, 0]
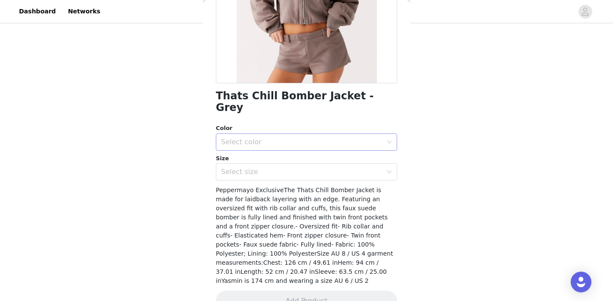
click at [278, 138] on div "Select color" at bounding box center [301, 142] width 161 height 9
click at [278, 149] on li "Brown" at bounding box center [306, 149] width 181 height 14
click at [279, 167] on div "Select size" at bounding box center [301, 171] width 161 height 9
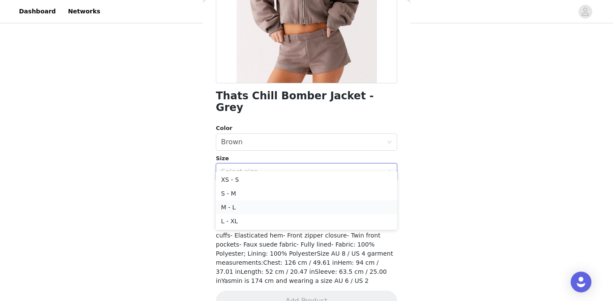
click at [282, 206] on li "M - L" at bounding box center [306, 207] width 181 height 14
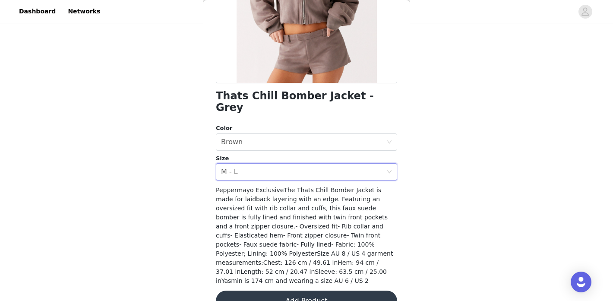
click at [295, 291] on button "Add Product" at bounding box center [306, 301] width 181 height 21
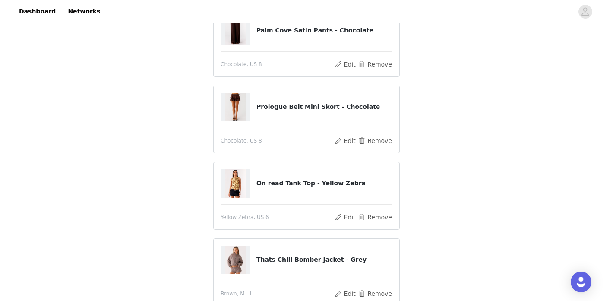
scroll to position [128, 0]
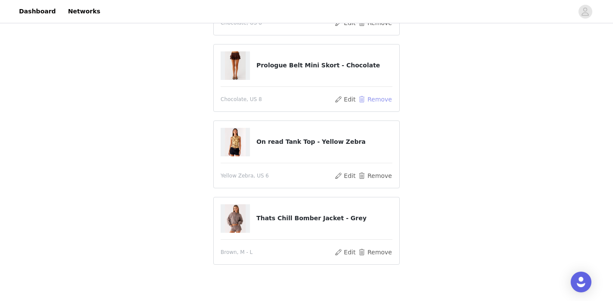
click at [381, 99] on button "Remove" at bounding box center [375, 99] width 35 height 10
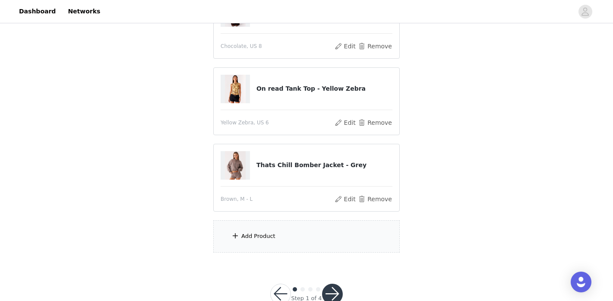
click at [316, 235] on div "Add Product" at bounding box center [306, 236] width 186 height 32
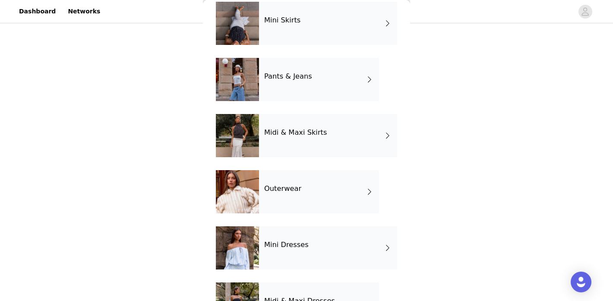
scroll to position [96, 0]
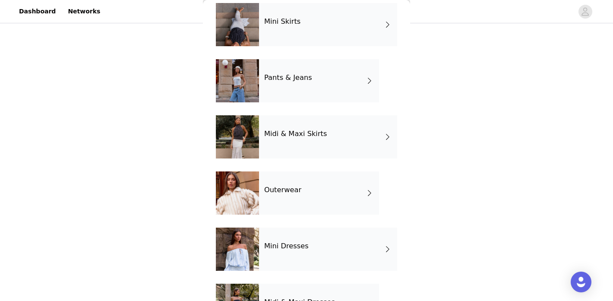
click at [324, 125] on div "Midi & Maxi Skirts" at bounding box center [328, 136] width 138 height 43
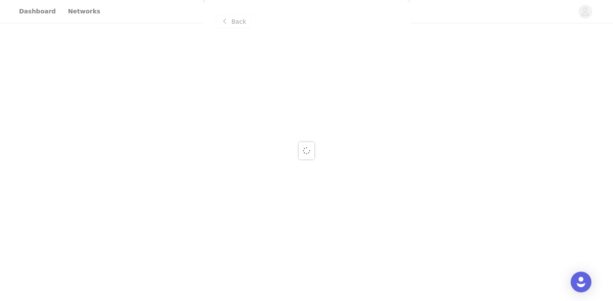
scroll to position [0, 0]
click at [237, 18] on div at bounding box center [306, 150] width 613 height 301
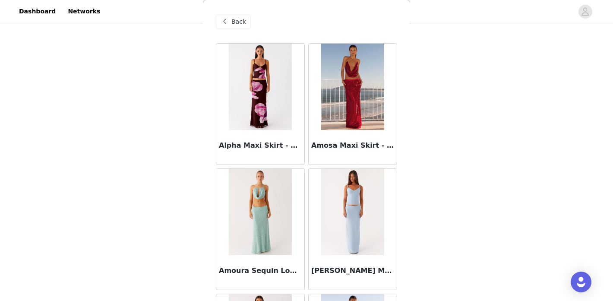
click at [240, 25] on span "Back" at bounding box center [238, 21] width 15 height 9
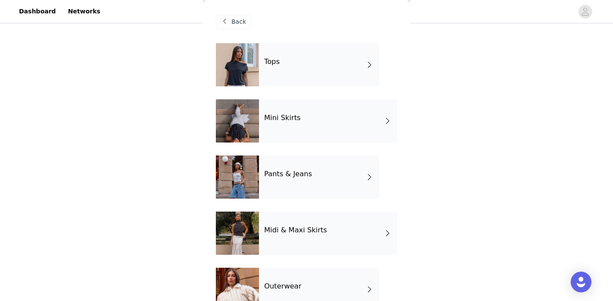
scroll to position [191, 0]
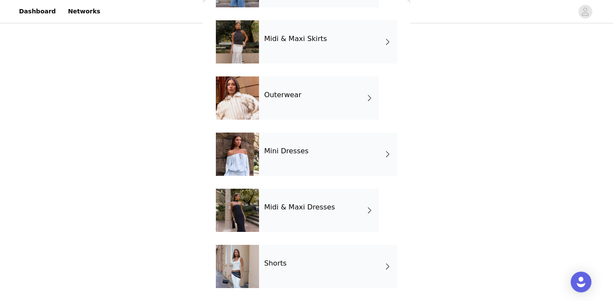
click at [345, 154] on div "Mini Dresses" at bounding box center [328, 154] width 138 height 43
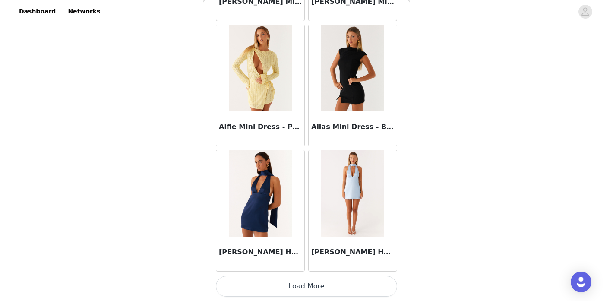
scroll to position [1019, 0]
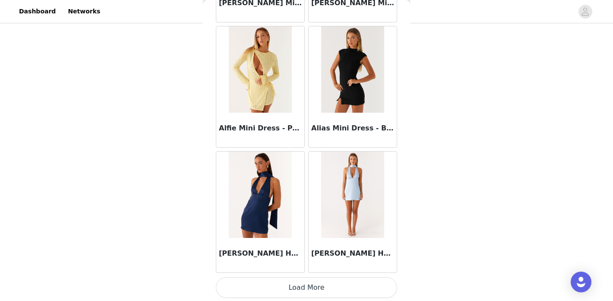
click at [341, 120] on div "Alias Mini Dress - Black" at bounding box center [353, 130] width 88 height 35
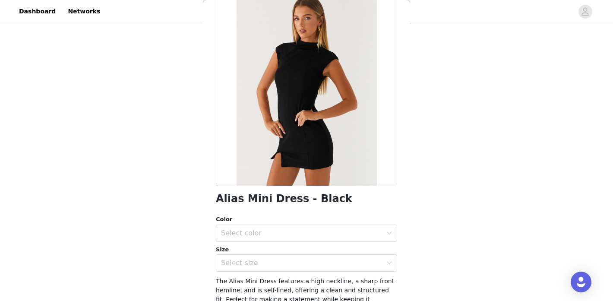
scroll to position [0, 0]
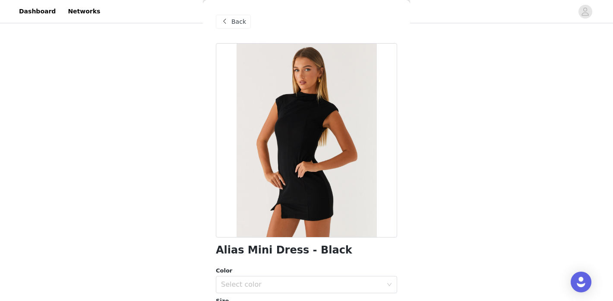
click at [238, 19] on span "Back" at bounding box center [238, 21] width 15 height 9
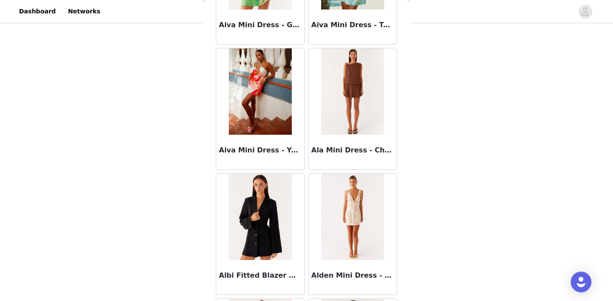
scroll to position [1020, 0]
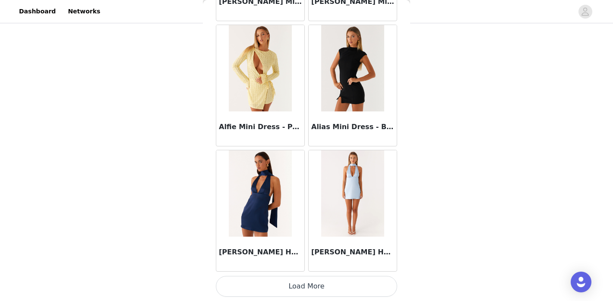
click at [353, 287] on button "Load More" at bounding box center [306, 286] width 181 height 21
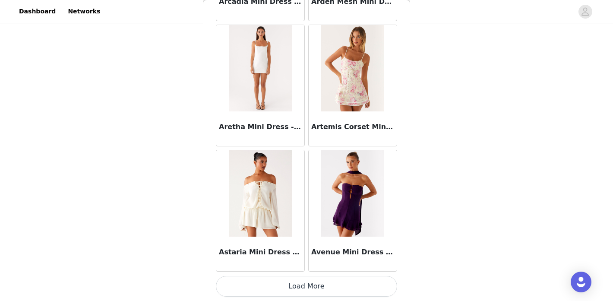
scroll to position [2270, 0]
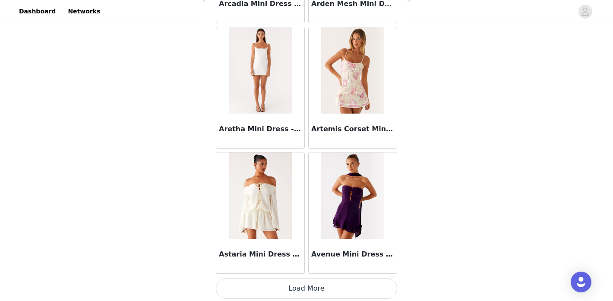
click at [332, 281] on button "Load More" at bounding box center [306, 288] width 181 height 21
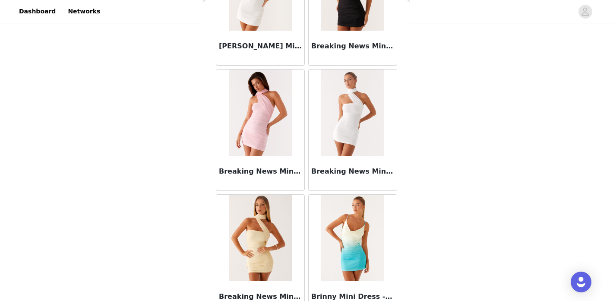
scroll to position [3524, 0]
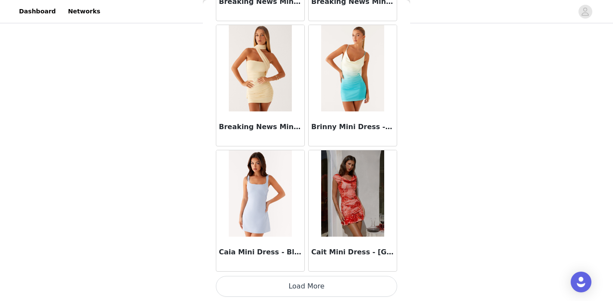
click at [355, 287] on button "Load More" at bounding box center [306, 286] width 181 height 21
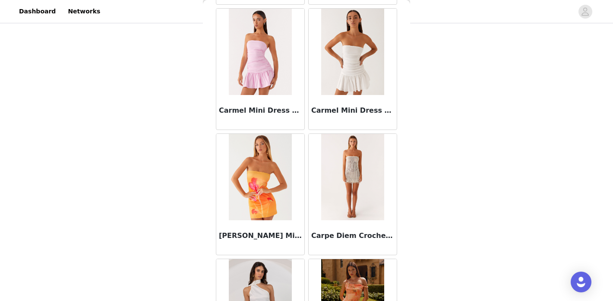
scroll to position [4586, 0]
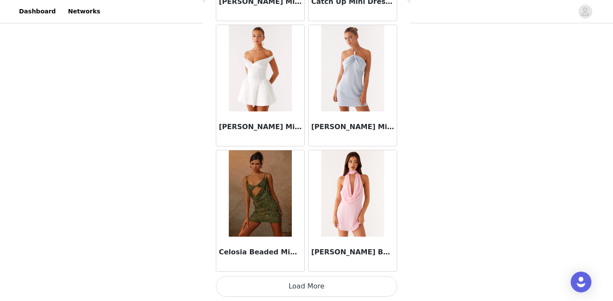
click at [355, 287] on button "Load More" at bounding box center [306, 286] width 181 height 21
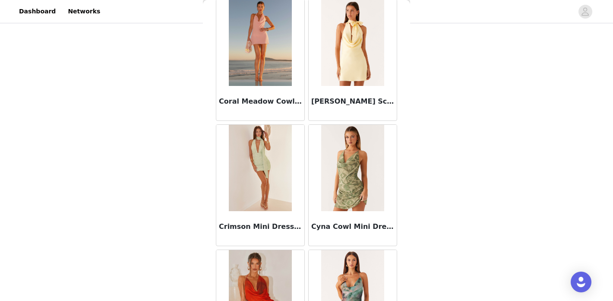
scroll to position [6028, 0]
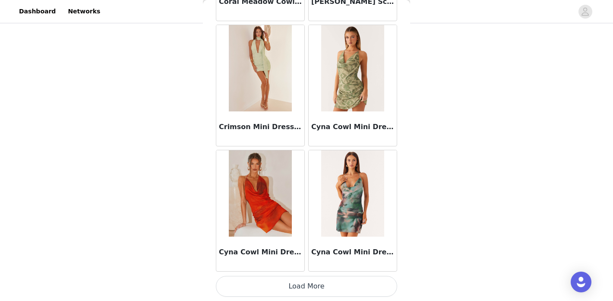
click at [346, 277] on button "Load More" at bounding box center [306, 286] width 181 height 21
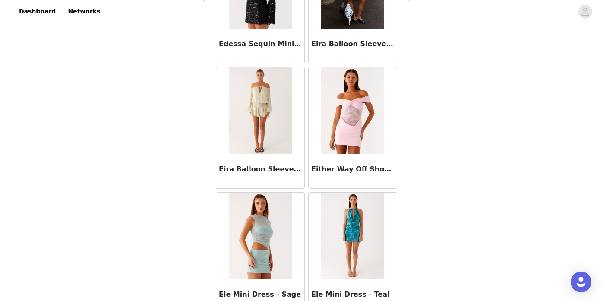
scroll to position [7279, 0]
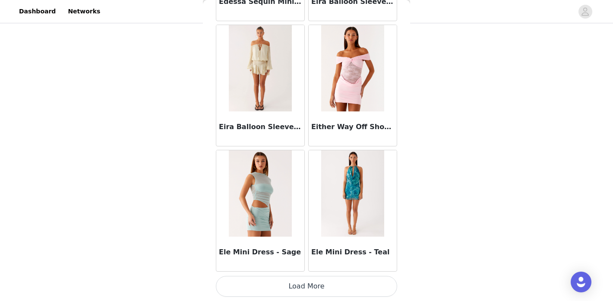
click at [344, 295] on button "Load More" at bounding box center [306, 286] width 181 height 21
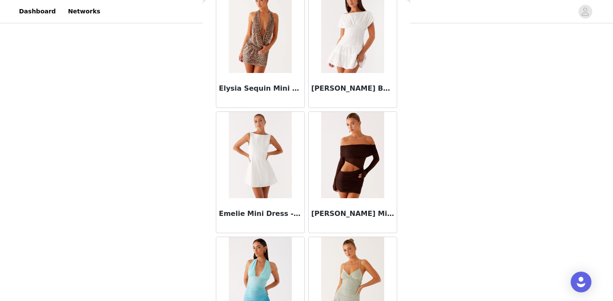
scroll to position [8318, 0]
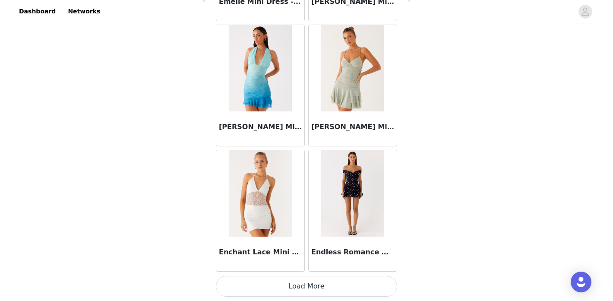
click at [351, 278] on button "Load More" at bounding box center [306, 286] width 181 height 21
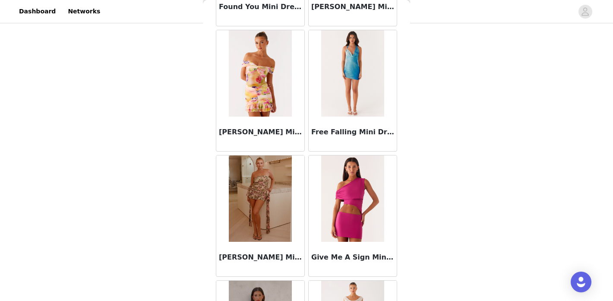
scroll to position [9783, 0]
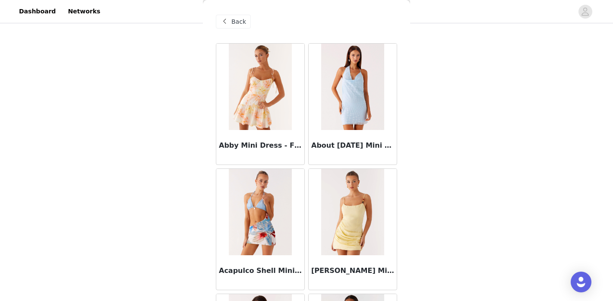
scroll to position [0, 0]
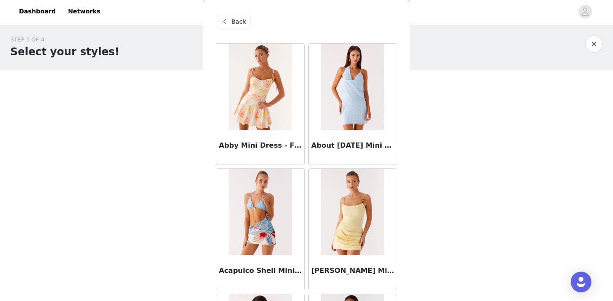
click at [234, 26] on div "Back" at bounding box center [233, 22] width 35 height 14
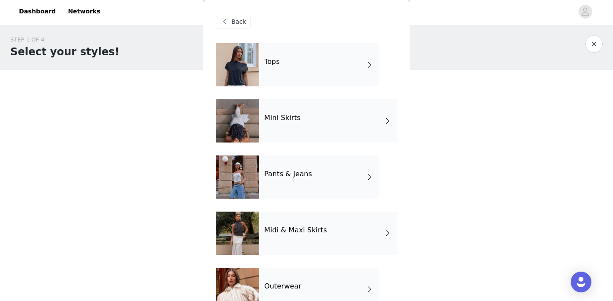
click at [345, 74] on div "Tops" at bounding box center [319, 64] width 120 height 43
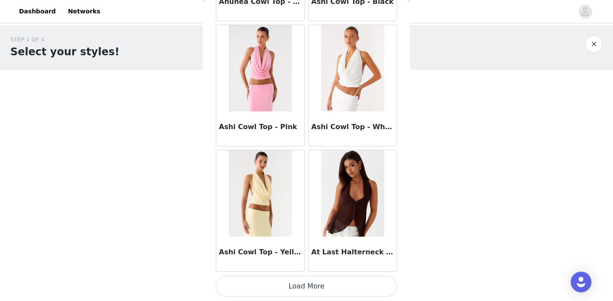
scroll to position [3, 0]
click at [363, 284] on button "Load More" at bounding box center [306, 286] width 181 height 21
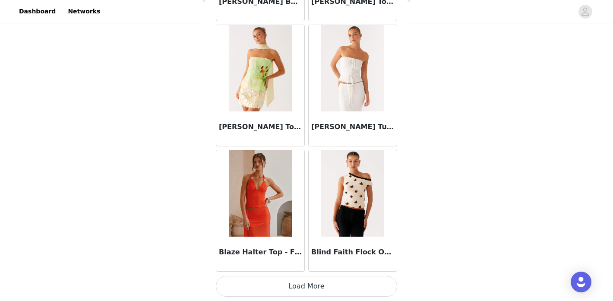
scroll to position [66, 0]
click at [360, 288] on button "Load More" at bounding box center [306, 286] width 181 height 21
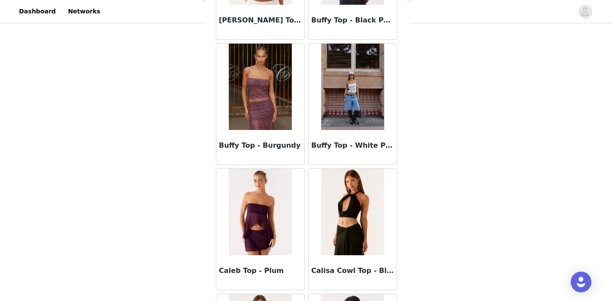
scroll to position [3524, 0]
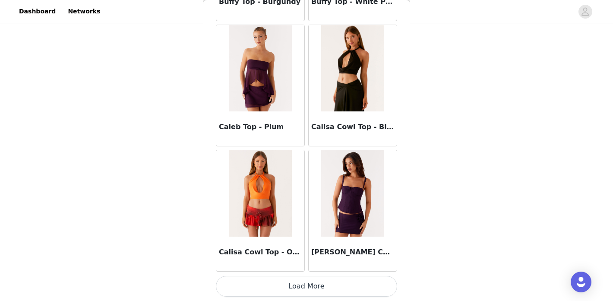
click at [363, 284] on button "Load More" at bounding box center [306, 286] width 181 height 21
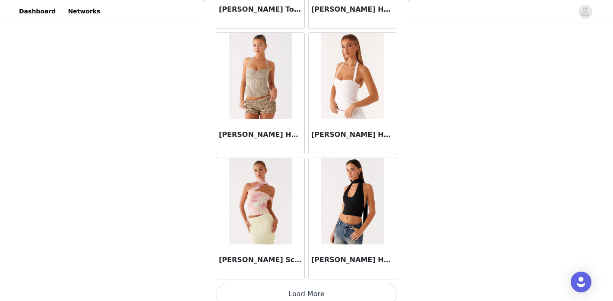
scroll to position [4776, 0]
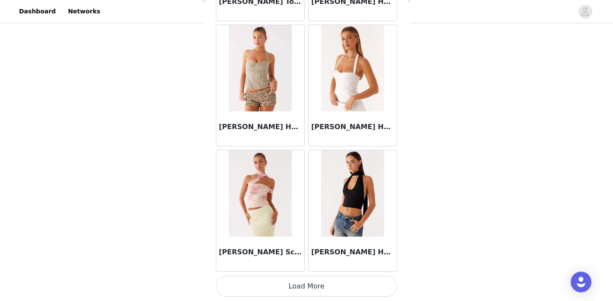
click at [335, 283] on button "Load More" at bounding box center [306, 286] width 181 height 21
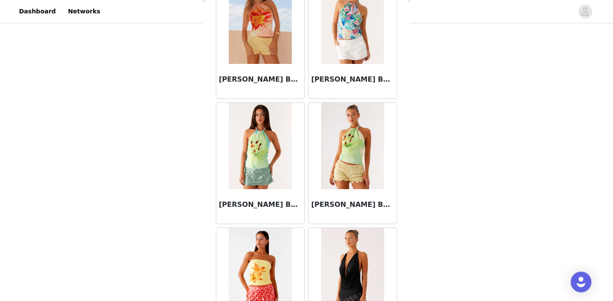
scroll to position [6028, 0]
